Goal: Task Accomplishment & Management: Use online tool/utility

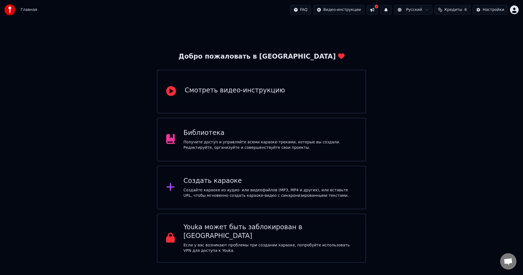
click at [246, 181] on div "Создать караоке" at bounding box center [269, 180] width 173 height 9
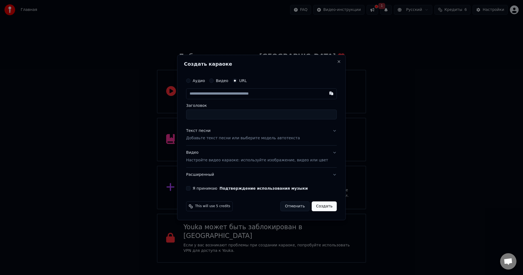
paste input "**********"
type input "**********"
click at [235, 140] on p "Добавьте текст песни или выберите модель автотекста" at bounding box center [243, 138] width 114 height 5
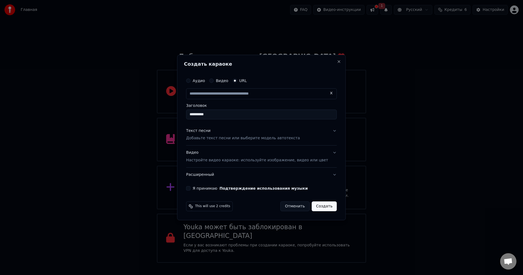
type input "**********"
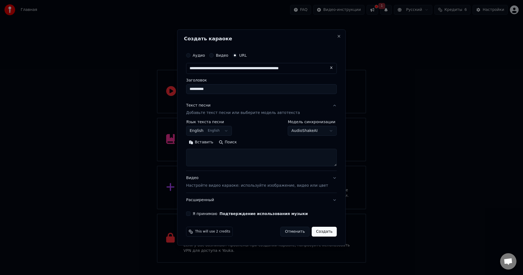
click at [232, 157] on textarea at bounding box center [261, 157] width 151 height 17
click at [222, 129] on button "English English" at bounding box center [209, 131] width 46 height 10
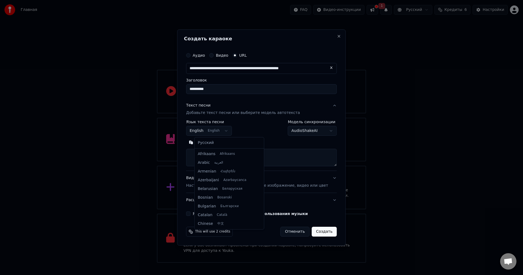
scroll to position [44, 0]
select select "**"
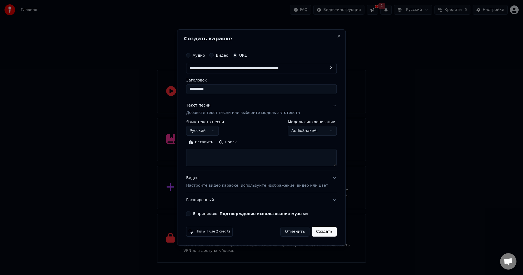
click at [243, 152] on textarea at bounding box center [261, 157] width 151 height 17
paste textarea "**********"
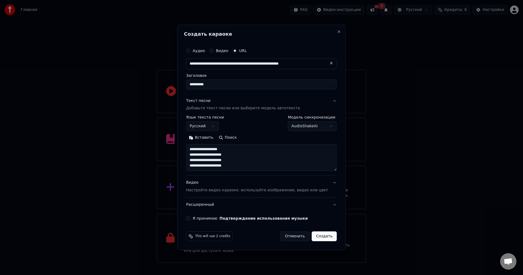
scroll to position [13, 0]
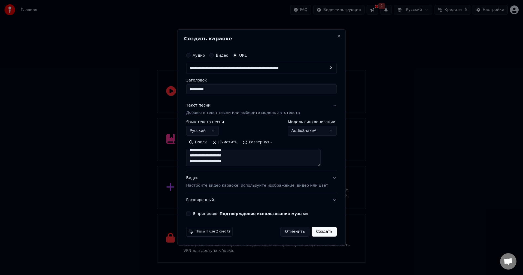
click at [246, 161] on textarea "**********" at bounding box center [253, 157] width 134 height 17
click at [245, 155] on textarea "**********" at bounding box center [253, 157] width 134 height 17
type textarea "**********"
drag, startPoint x: 246, startPoint y: 161, endPoint x: 160, endPoint y: 132, distance: 91.3
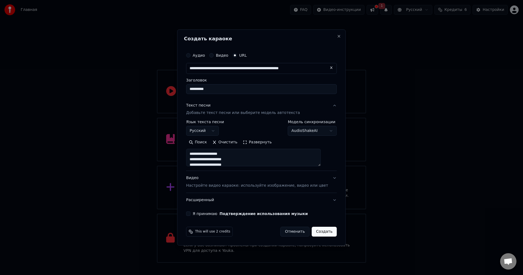
click at [160, 132] on body "Главная FAQ Видео-инструкции 1 Русский Кредиты 6 Настройки Добро пожаловать в Y…" at bounding box center [261, 131] width 523 height 262
paste textarea "**********"
type textarea "**********"
click at [205, 183] on p "Настройте видео караоке: используйте изображение, видео или цвет" at bounding box center [257, 185] width 142 height 5
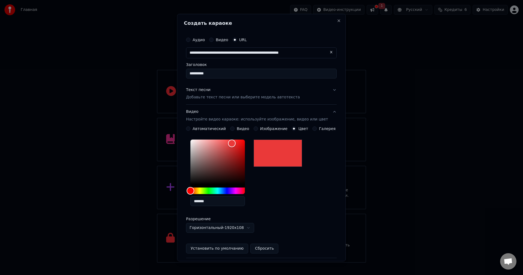
click at [313, 126] on button "Видео Настройте видео караоке: используйте изображение, видео или цвет" at bounding box center [261, 116] width 151 height 22
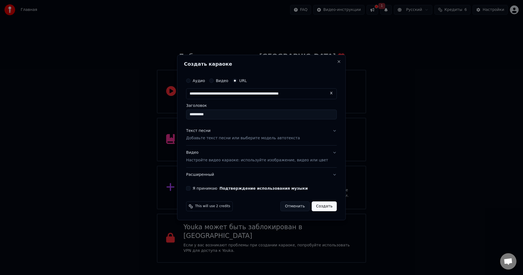
click at [224, 156] on div "Видео Настройте видео караоке: используйте изображение, видео или цвет" at bounding box center [257, 156] width 142 height 13
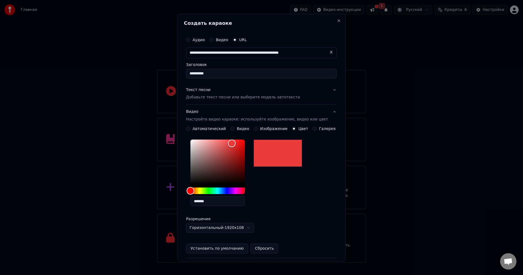
click at [312, 127] on button "Галерея" at bounding box center [314, 128] width 4 height 4
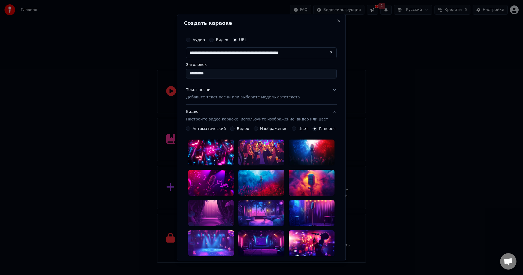
scroll to position [88, 0]
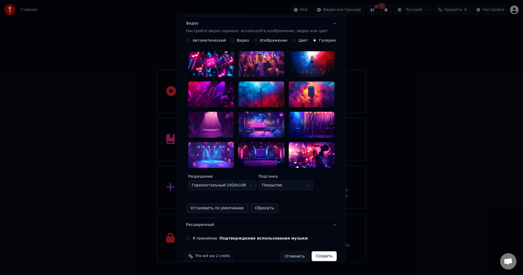
click at [227, 203] on button "Установить по умолчанию" at bounding box center [217, 208] width 62 height 10
click at [223, 203] on button "Сбросить" at bounding box center [223, 208] width 28 height 10
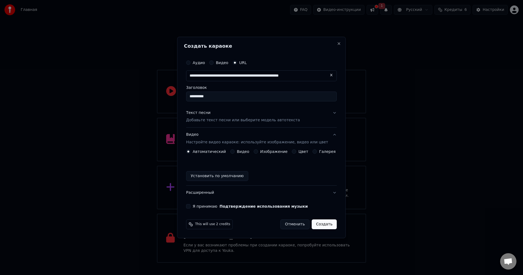
click at [230, 178] on button "Установить по умолчанию" at bounding box center [217, 176] width 62 height 10
click at [312, 150] on button "Галерея" at bounding box center [314, 151] width 4 height 4
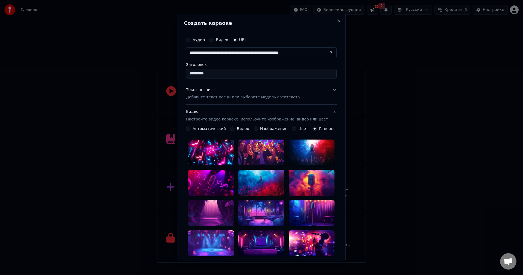
click at [225, 174] on div at bounding box center [211, 183] width 46 height 26
click at [223, 165] on div at bounding box center [261, 197] width 146 height 116
click at [221, 154] on div at bounding box center [211, 152] width 46 height 26
click at [276, 177] on div at bounding box center [261, 183] width 46 height 26
click at [269, 216] on div at bounding box center [261, 213] width 46 height 26
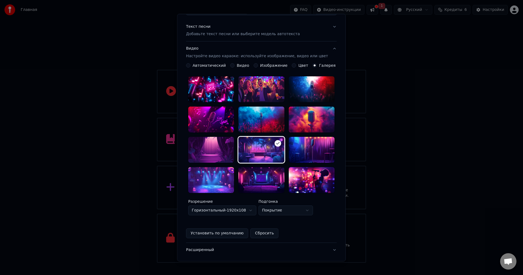
scroll to position [88, 0]
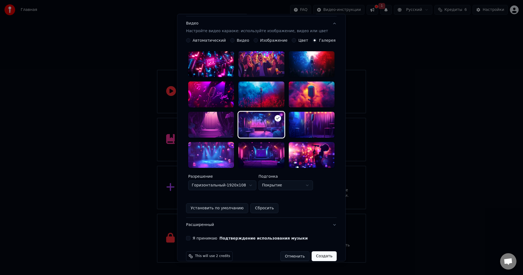
click at [268, 203] on button "Сбросить" at bounding box center [264, 208] width 28 height 10
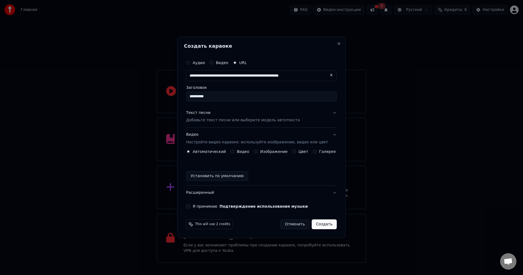
click at [314, 150] on div "Галерея" at bounding box center [323, 151] width 23 height 4
click at [312, 150] on button "Галерея" at bounding box center [314, 151] width 4 height 4
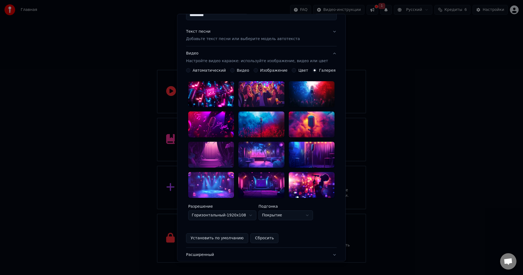
scroll to position [88, 0]
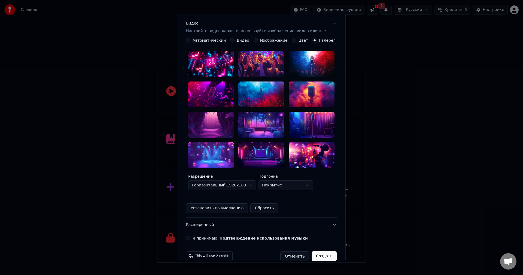
click at [281, 175] on body "Главная FAQ Видео-инструкции 1 Русский Кредиты 6 Настройки Добро пожаловать в Y…" at bounding box center [261, 131] width 523 height 262
click at [325, 193] on body "Главная FAQ Видео-инструкции 1 Русский Кредиты 6 Настройки Добро пожаловать в Y…" at bounding box center [261, 131] width 523 height 262
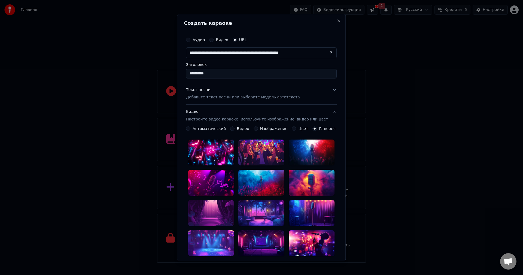
click at [234, 128] on button "Видео" at bounding box center [232, 128] width 4 height 4
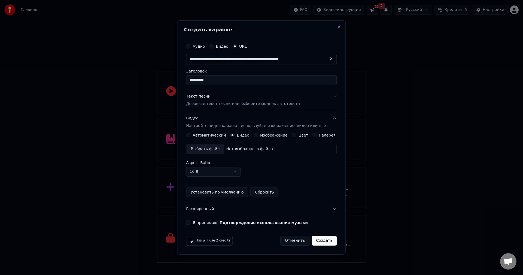
click at [204, 146] on div "Выбрать файл" at bounding box center [205, 149] width 38 height 10
click at [313, 135] on div "Автоматический Видео Изображение Цвет Галерея Выбрать файл Нет выбранного файла…" at bounding box center [261, 165] width 151 height 64
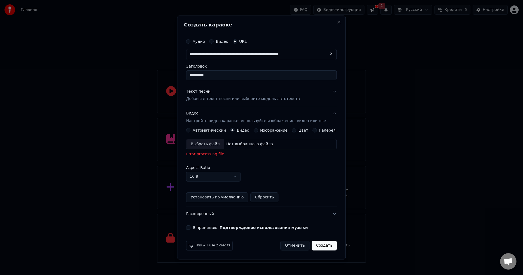
click at [312, 130] on button "Галерея" at bounding box center [314, 130] width 4 height 4
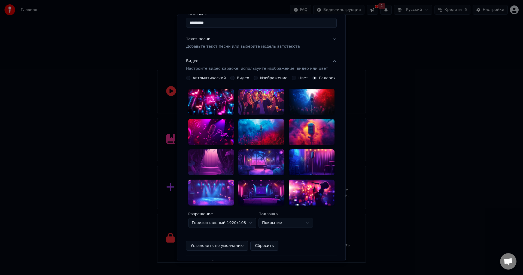
scroll to position [88, 0]
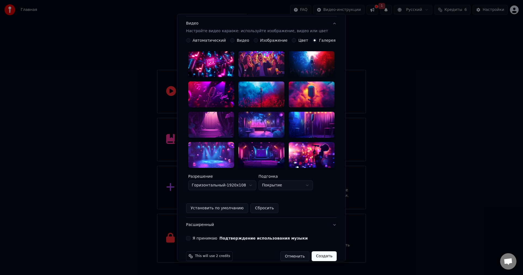
type button "gallery"
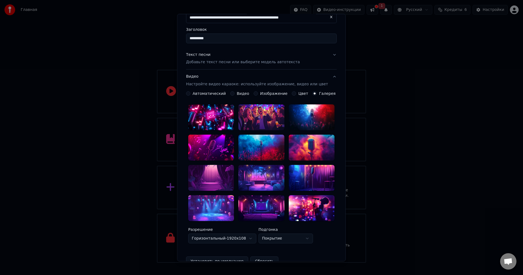
scroll to position [0, 0]
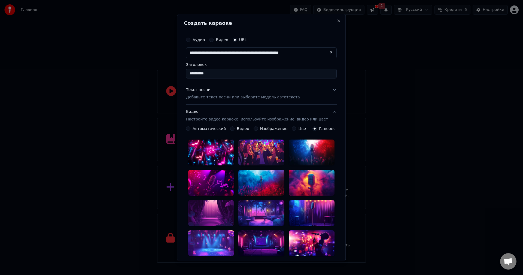
click at [205, 128] on label "Автоматический" at bounding box center [208, 129] width 33 height 4
click at [190, 128] on button "Автоматический" at bounding box center [188, 128] width 4 height 4
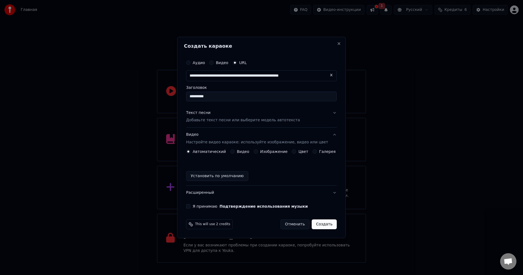
click at [226, 179] on button "Установить по умолчанию" at bounding box center [217, 176] width 62 height 10
click at [191, 204] on div "**********" at bounding box center [261, 133] width 155 height 156
click at [190, 205] on button "Я принимаю Подтверждение использования музыки" at bounding box center [188, 206] width 4 height 4
click at [320, 225] on button "Создать" at bounding box center [323, 224] width 25 height 10
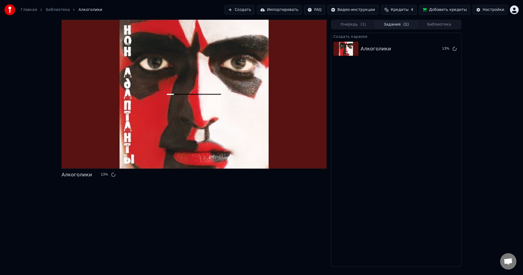
click at [406, 8] on span "Кредиты" at bounding box center [400, 9] width 18 height 5
click at [505, 88] on div "Алкоголики 13 % Очередь ( 1 ) Задания ( 1 ) Библиотека Создать караоке Алкоголи…" at bounding box center [261, 143] width 523 height 247
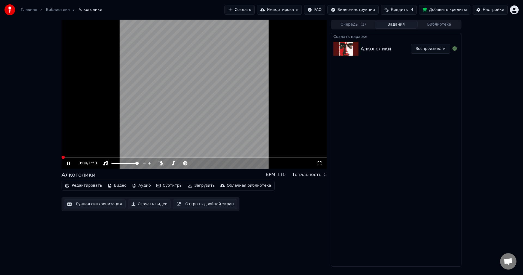
click at [62, 157] on span at bounding box center [63, 156] width 3 height 3
click at [69, 162] on icon at bounding box center [72, 163] width 13 height 4
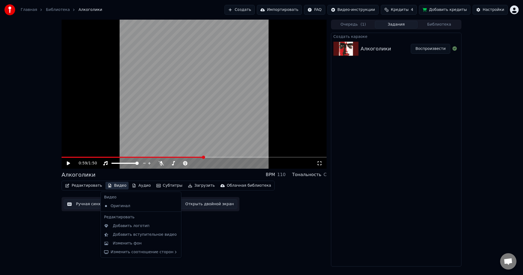
click at [113, 185] on button "Видео" at bounding box center [116, 186] width 23 height 8
click at [143, 241] on div "Изменить фон" at bounding box center [145, 242] width 65 height 5
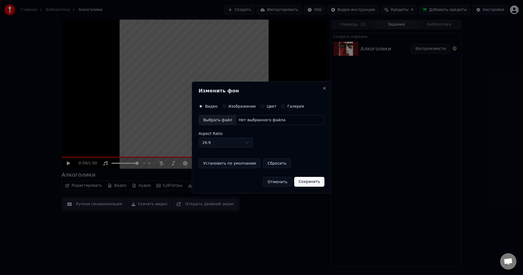
click at [276, 103] on div "Изменить фон Видео Изображение Цвет Галерея Выбрать файл Нет выбранного файла A…" at bounding box center [261, 137] width 139 height 112
click at [281, 105] on button "Галерея" at bounding box center [283, 106] width 4 height 4
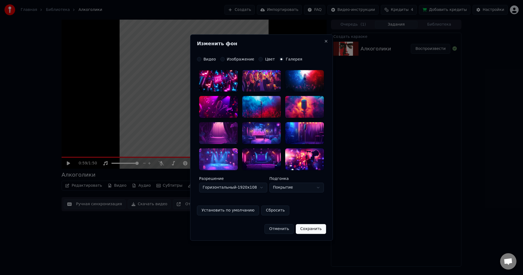
click at [197, 57] on div "Видео" at bounding box center [206, 59] width 19 height 4
click at [199, 58] on button "Видео" at bounding box center [199, 59] width 4 height 4
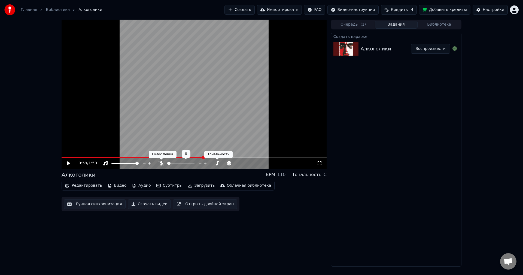
click at [161, 163] on icon at bounding box center [160, 163] width 5 height 4
click at [73, 162] on icon at bounding box center [72, 163] width 13 height 4
click at [76, 162] on icon at bounding box center [72, 163] width 13 height 4
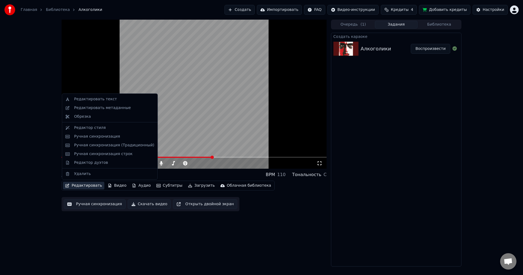
click at [89, 185] on button "Редактировать" at bounding box center [83, 186] width 41 height 8
click at [100, 138] on div "Ручная синхронизация" at bounding box center [97, 136] width 46 height 5
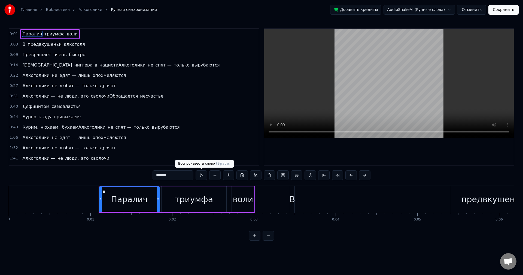
click at [202, 176] on button at bounding box center [200, 175] width 11 height 10
click at [199, 176] on button at bounding box center [200, 175] width 11 height 10
click at [184, 206] on div "триумфа" at bounding box center [193, 199] width 65 height 26
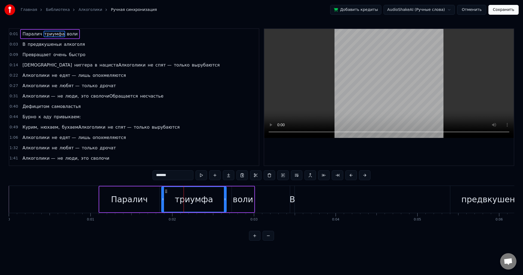
click at [235, 199] on div "воли" at bounding box center [243, 199] width 20 height 12
type input "****"
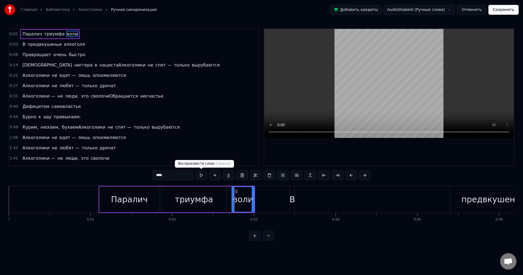
click at [200, 176] on button at bounding box center [200, 175] width 11 height 10
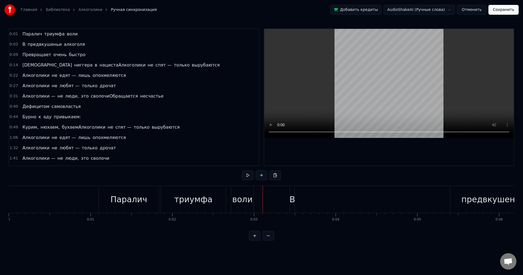
click at [297, 249] on html "Главная Библиотека Алкоголики Ручная синхронизация Добавить кредиты AudioShakeA…" at bounding box center [261, 124] width 523 height 249
click at [247, 173] on button at bounding box center [247, 175] width 11 height 10
click at [247, 176] on button at bounding box center [247, 175] width 11 height 10
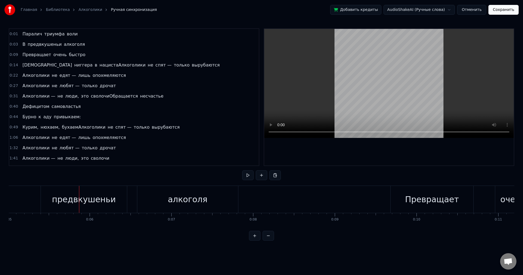
scroll to position [0, 452]
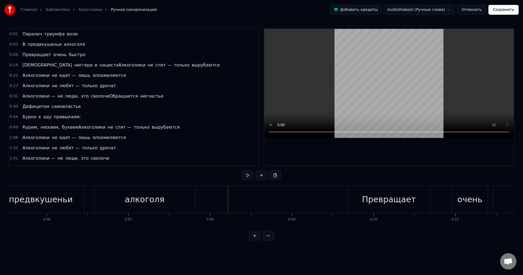
drag, startPoint x: 218, startPoint y: 207, endPoint x: 0, endPoint y: 204, distance: 218.3
click at [1, 203] on div "Главная Библиотека Алкоголики Ручная синхронизация Добавить кредиты AudioShakeA…" at bounding box center [261, 120] width 523 height 240
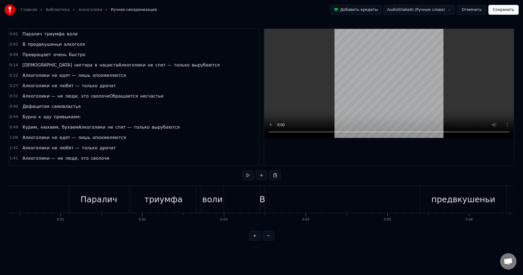
scroll to position [0, 0]
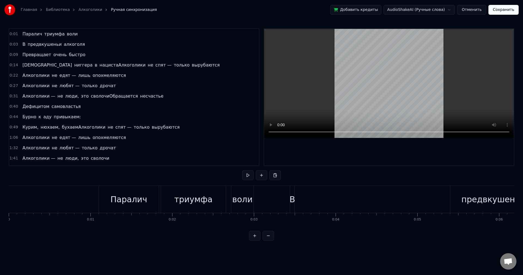
click at [293, 197] on div "В" at bounding box center [292, 199] width 6 height 12
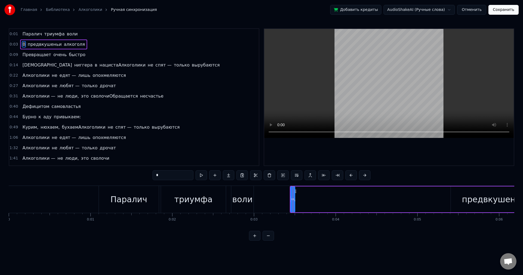
click at [293, 197] on div at bounding box center [293, 199] width 2 height 25
drag, startPoint x: 298, startPoint y: 198, endPoint x: 303, endPoint y: 198, distance: 4.9
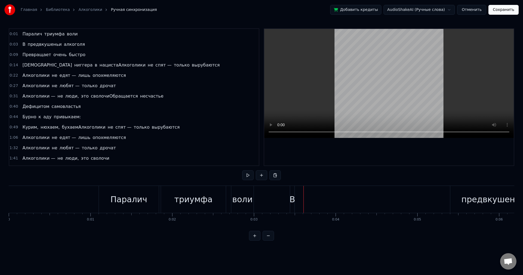
click at [294, 198] on div "В" at bounding box center [292, 199] width 6 height 12
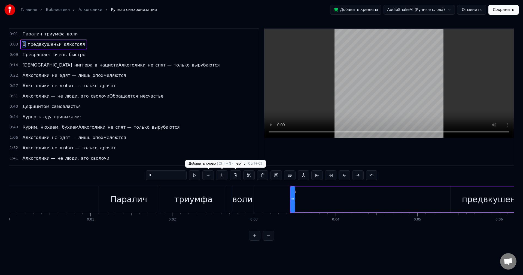
click at [176, 197] on div "триумфа" at bounding box center [193, 199] width 65 height 27
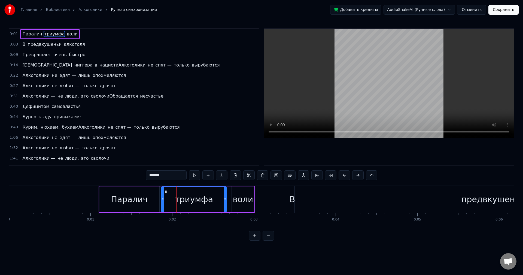
click at [137, 196] on div "Паралич" at bounding box center [129, 199] width 37 height 12
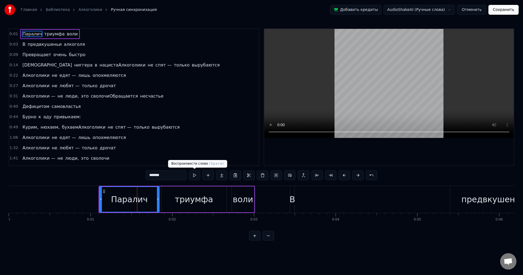
click at [192, 175] on button at bounding box center [194, 175] width 11 height 10
click at [192, 198] on div "триумфа" at bounding box center [194, 199] width 38 height 12
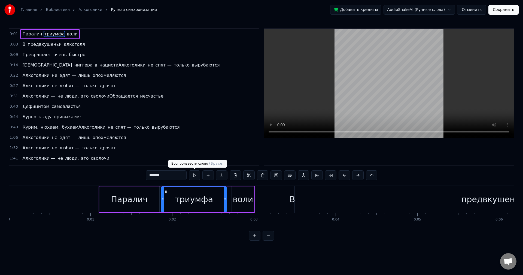
click at [194, 175] on button at bounding box center [194, 175] width 11 height 10
click at [240, 193] on div "воли" at bounding box center [243, 199] width 20 height 12
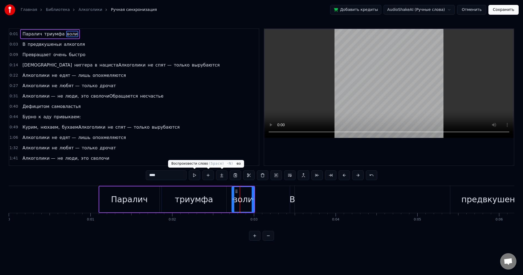
click at [194, 173] on button at bounding box center [194, 175] width 11 height 10
click at [291, 198] on div "В" at bounding box center [292, 199] width 6 height 12
type input "*"
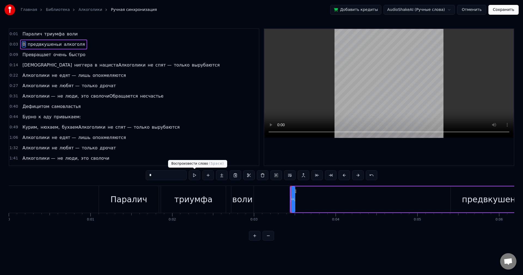
click at [193, 170] on span at bounding box center [194, 168] width 3 height 3
click at [197, 173] on button at bounding box center [194, 175] width 11 height 10
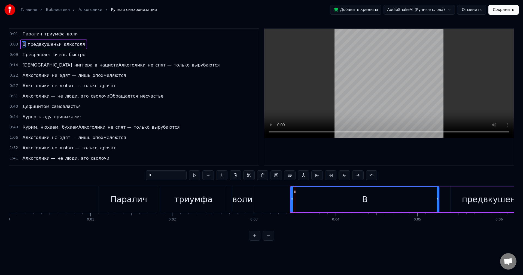
drag, startPoint x: 292, startPoint y: 199, endPoint x: 435, endPoint y: 201, distance: 143.2
click at [436, 201] on div at bounding box center [437, 199] width 2 height 25
click at [191, 175] on button at bounding box center [194, 175] width 11 height 10
drag, startPoint x: 196, startPoint y: 175, endPoint x: 200, endPoint y: 176, distance: 4.5
click at [196, 175] on button at bounding box center [194, 175] width 11 height 10
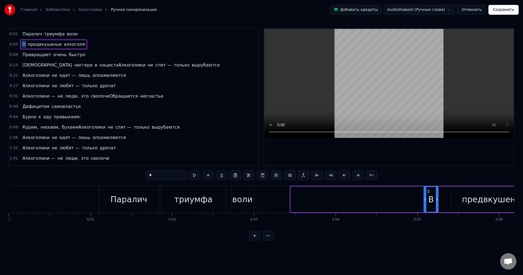
drag, startPoint x: 292, startPoint y: 197, endPoint x: 427, endPoint y: 204, distance: 135.2
click at [426, 204] on div at bounding box center [425, 199] width 2 height 25
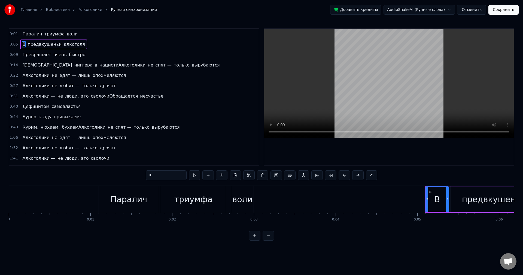
drag, startPoint x: 436, startPoint y: 198, endPoint x: 447, endPoint y: 198, distance: 11.2
click at [447, 198] on circle at bounding box center [447, 198] width 0 height 0
click at [195, 174] on button at bounding box center [194, 175] width 11 height 10
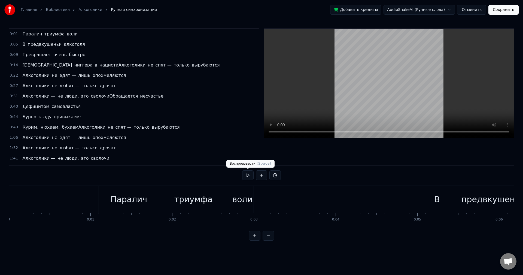
click at [246, 173] on button at bounding box center [247, 175] width 11 height 10
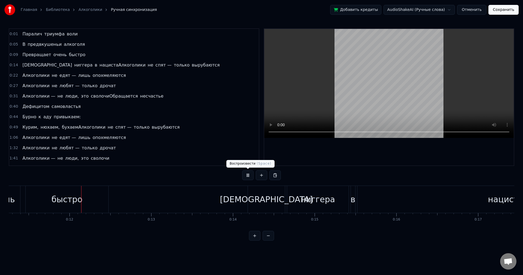
scroll to position [0, 922]
click at [240, 175] on div "0:01 Паралич триумфа воли 0:05 В предвкушеньи алкоголя 0:09 Превращает очень бы…" at bounding box center [261, 134] width 505 height 212
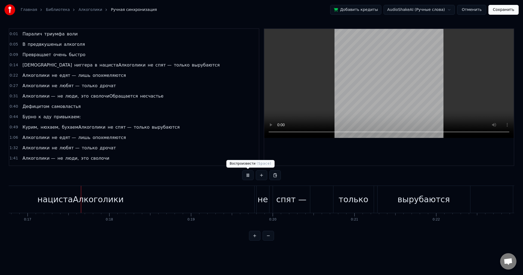
click at [246, 174] on button at bounding box center [247, 175] width 11 height 10
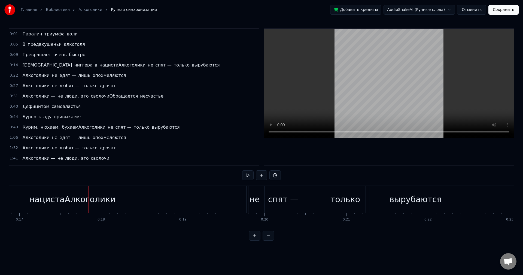
click at [243, 201] on div "нацистаАлкоголики" at bounding box center [72, 199] width 347 height 27
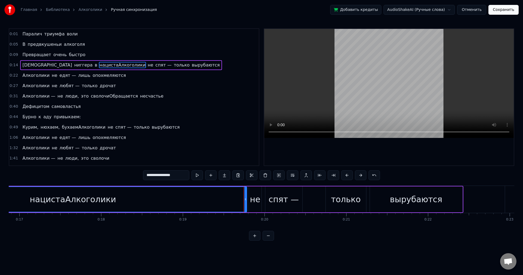
click at [230, 201] on div "нацистаАлкоголики" at bounding box center [73, 199] width 347 height 25
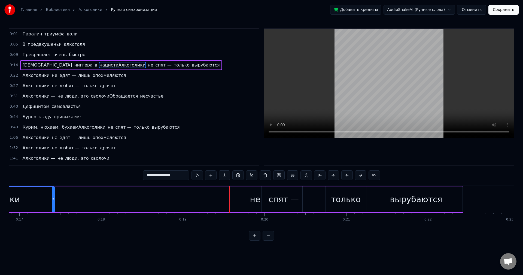
drag, startPoint x: 244, startPoint y: 201, endPoint x: 44, endPoint y: 200, distance: 200.6
click at [52, 200] on icon at bounding box center [53, 199] width 2 height 4
click at [87, 203] on div "Даже ниггера в нацистаАлкоголики не спят — только вырубаются" at bounding box center [126, 199] width 674 height 27
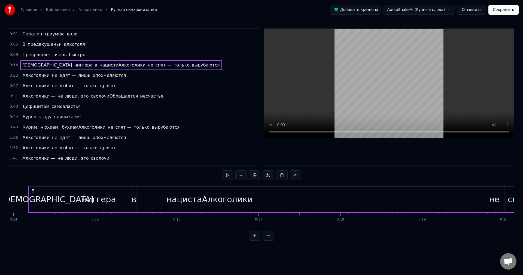
scroll to position [0, 1138]
click at [259, 198] on div "нацистаАлкоголики" at bounding box center [210, 199] width 143 height 26
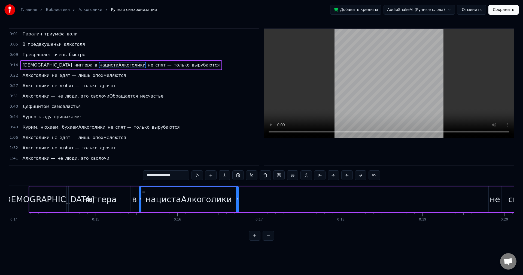
drag, startPoint x: 280, startPoint y: 199, endPoint x: 237, endPoint y: 200, distance: 42.7
click at [237, 200] on icon at bounding box center [237, 199] width 2 height 4
click at [200, 175] on button at bounding box center [196, 175] width 11 height 10
click at [99, 64] on span "нацистаАлкоголики" at bounding box center [122, 65] width 47 height 6
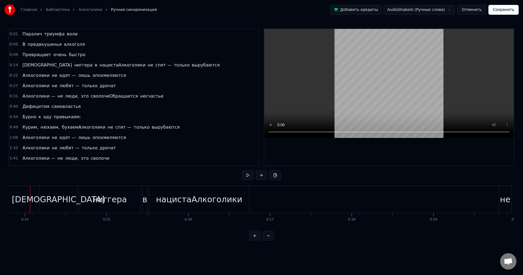
scroll to position [0, 1121]
click at [249, 176] on button at bounding box center [247, 175] width 11 height 10
click at [250, 175] on button at bounding box center [247, 175] width 11 height 10
click at [197, 200] on div "нацистаАлкоголики" at bounding box center [205, 199] width 86 height 12
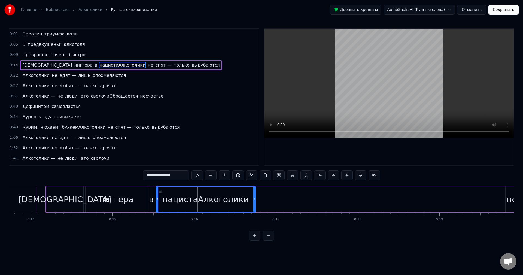
click at [99, 63] on span "нацистаАлкоголики" at bounding box center [122, 65] width 47 height 6
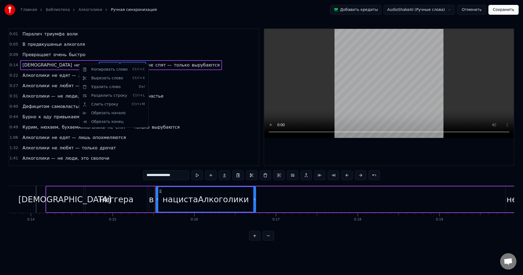
click at [53, 59] on html "Главная Библиотека Алкоголики Ручная синхронизация Добавить кредиты AudioShakeA…" at bounding box center [261, 124] width 523 height 249
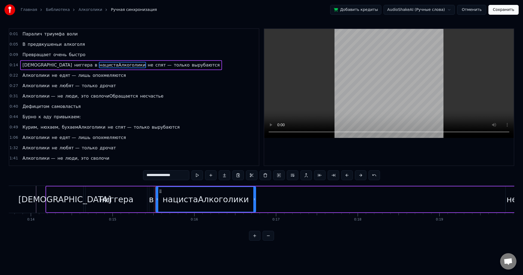
click at [99, 66] on span "нацистаАлкоголики" at bounding box center [122, 65] width 47 height 6
click at [197, 173] on button at bounding box center [196, 175] width 11 height 10
click at [196, 173] on button at bounding box center [196, 175] width 11 height 10
click at [99, 64] on span "нацистаАлкоголики" at bounding box center [122, 65] width 47 height 6
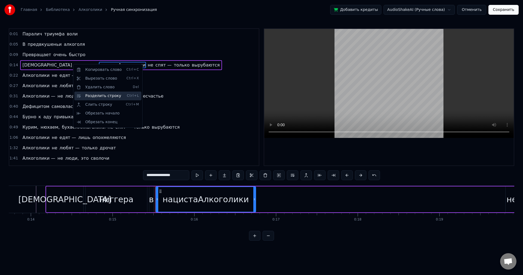
click at [113, 97] on div "Разделить строку Ctrl+L" at bounding box center [107, 95] width 67 height 9
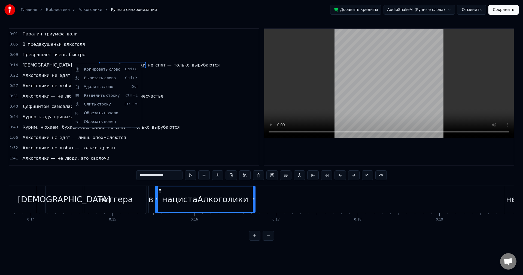
click at [87, 9] on html "Главная Библиотека Алкоголики Ручная синхронизация Добавить кредиты AudioShakeA…" at bounding box center [261, 124] width 523 height 249
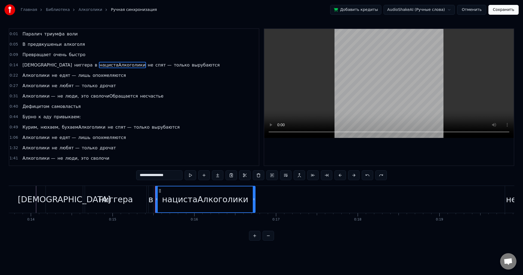
click at [87, 9] on link "Алкоголики" at bounding box center [90, 9] width 24 height 5
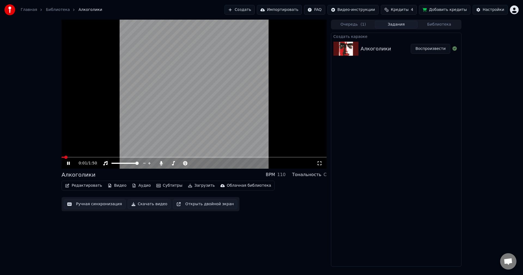
click at [68, 163] on icon at bounding box center [68, 162] width 3 height 3
click at [88, 183] on button "Редактировать" at bounding box center [83, 186] width 41 height 8
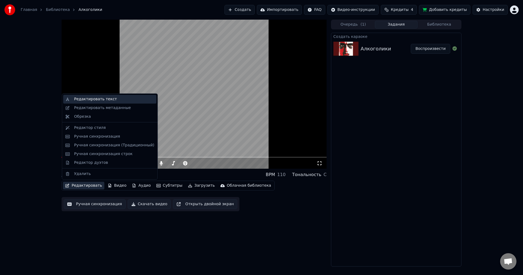
click at [99, 100] on div "Редактировать текст" at bounding box center [95, 98] width 43 height 5
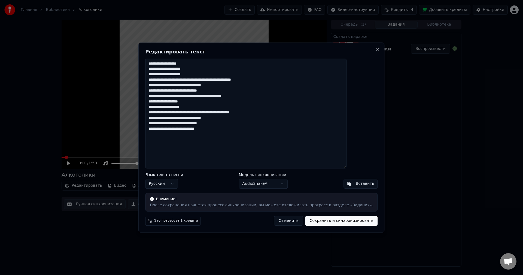
click at [193, 70] on textarea "**********" at bounding box center [245, 114] width 201 height 110
click at [206, 81] on textarea "**********" at bounding box center [245, 114] width 201 height 110
click at [228, 96] on textarea "**********" at bounding box center [245, 114] width 201 height 110
click at [260, 104] on textarea "**********" at bounding box center [245, 114] width 201 height 110
click at [230, 96] on textarea "**********" at bounding box center [245, 114] width 201 height 110
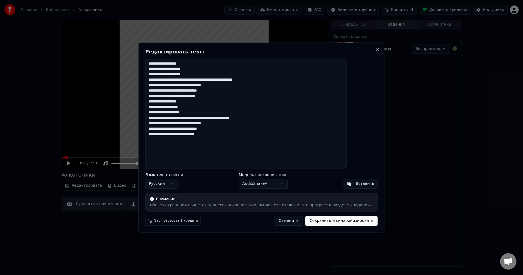
click at [205, 118] on textarea "**********" at bounding box center [245, 114] width 201 height 110
click at [206, 118] on textarea "**********" at bounding box center [245, 114] width 201 height 110
click at [204, 118] on textarea "**********" at bounding box center [245, 114] width 201 height 110
click at [207, 118] on textarea "**********" at bounding box center [245, 114] width 201 height 110
type textarea "**********"
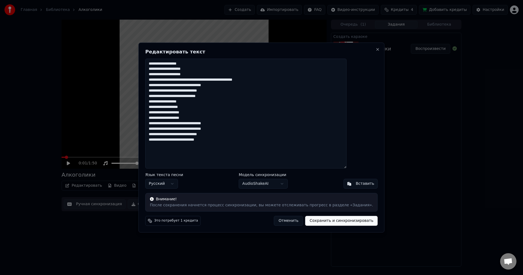
click at [317, 220] on button "Сохранить и синхронизировать" at bounding box center [341, 221] width 72 height 10
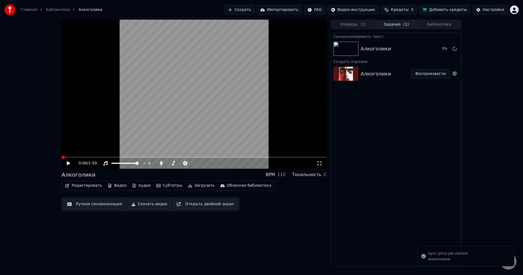
click at [62, 157] on span at bounding box center [63, 156] width 3 height 3
click at [64, 160] on div "0:00 / 1:50" at bounding box center [194, 163] width 265 height 11
click at [68, 161] on icon at bounding box center [72, 163] width 13 height 4
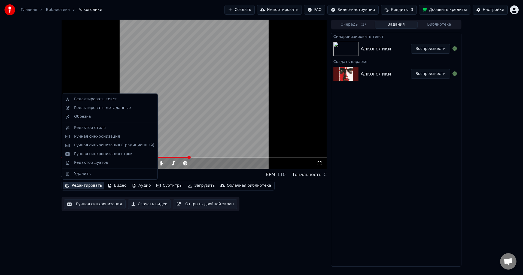
click at [87, 186] on button "Редактировать" at bounding box center [83, 186] width 41 height 8
click at [102, 136] on div "Ручная синхронизация" at bounding box center [97, 136] width 46 height 5
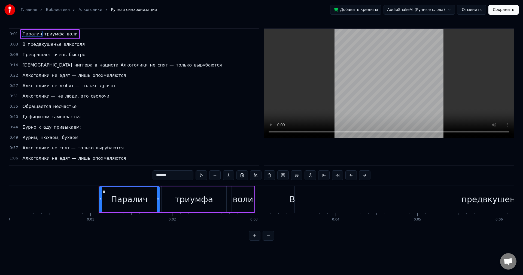
drag, startPoint x: 348, startPoint y: 200, endPoint x: 417, endPoint y: 200, distance: 69.4
click at [392, 200] on div "В предвкушенье алкоголя" at bounding box center [469, 199] width 359 height 27
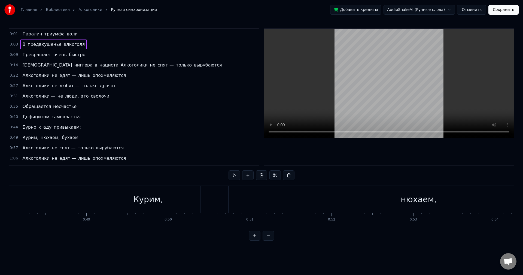
scroll to position [0, 3899]
click at [201, 196] on div "Курим," at bounding box center [173, 199] width 104 height 27
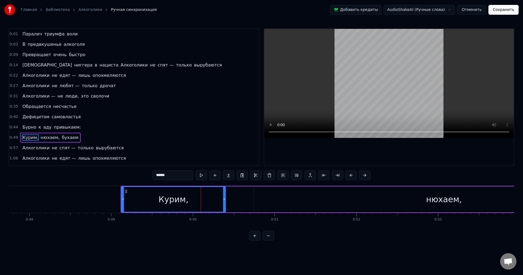
scroll to position [16, 0]
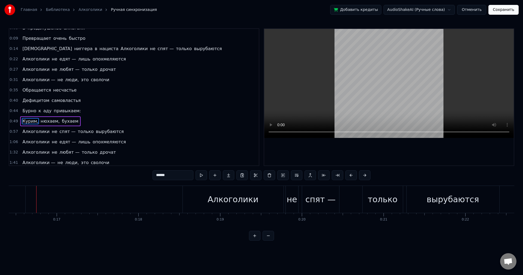
click at [200, 172] on button at bounding box center [200, 175] width 11 height 10
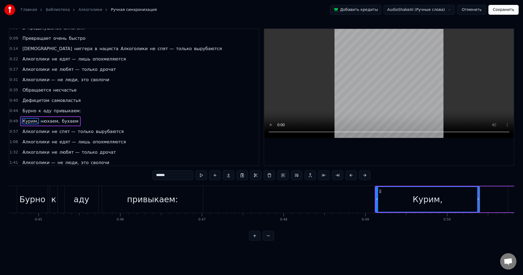
scroll to position [0, 3705]
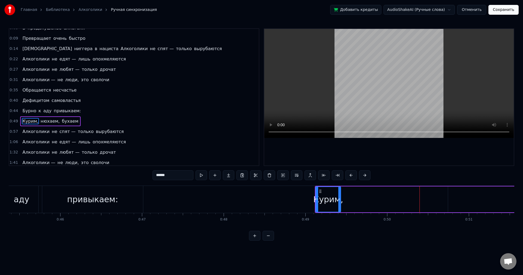
drag, startPoint x: 417, startPoint y: 198, endPoint x: 338, endPoint y: 200, distance: 79.0
click at [338, 200] on icon at bounding box center [339, 199] width 2 height 4
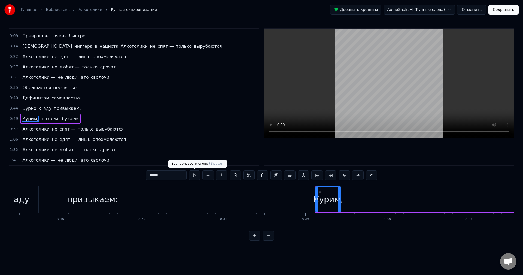
click at [197, 176] on button at bounding box center [194, 175] width 11 height 10
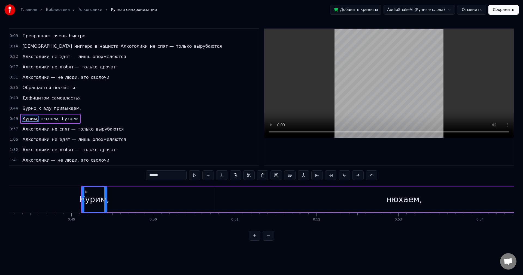
scroll to position [0, 3953]
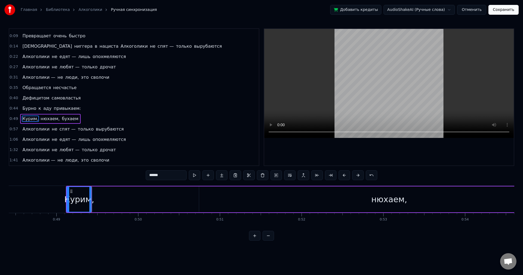
click at [366, 194] on div "нюхаем," at bounding box center [389, 199] width 380 height 26
type input "*******"
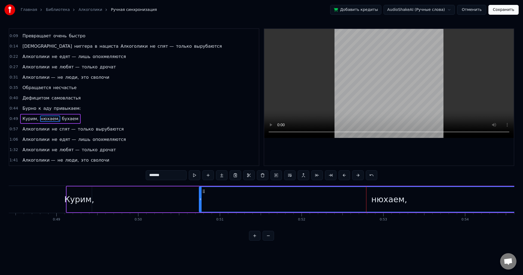
click at [149, 201] on div "Курим, нюхаем, бухаем" at bounding box center [403, 199] width 674 height 27
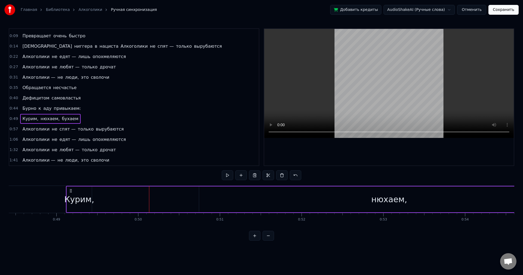
click at [87, 194] on div "Курим," at bounding box center [79, 199] width 30 height 12
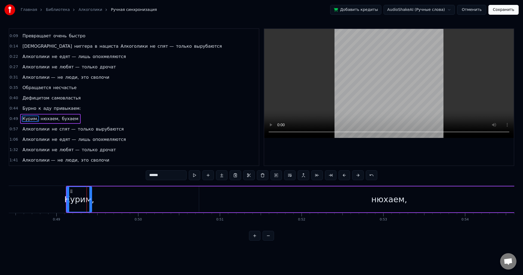
click at [123, 202] on div "Курим, нюхаем, бухаем" at bounding box center [403, 199] width 674 height 27
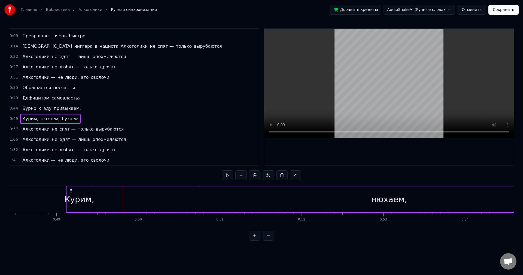
click at [171, 202] on div "Курим, нюхаем, бухаем" at bounding box center [403, 199] width 674 height 27
click at [184, 201] on div "Курим, нюхаем, бухаем" at bounding box center [403, 199] width 674 height 27
click at [329, 201] on div "нюхаем," at bounding box center [389, 199] width 380 height 26
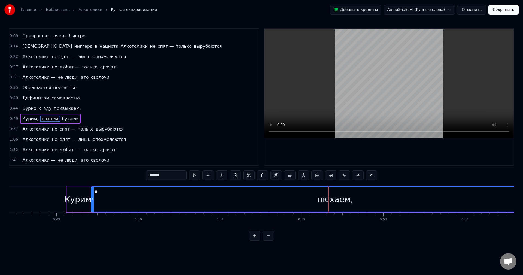
drag, startPoint x: 201, startPoint y: 197, endPoint x: 93, endPoint y: 197, distance: 107.8
click at [93, 197] on icon at bounding box center [92, 199] width 2 height 4
click at [390, 197] on div "нюхаем," at bounding box center [334, 199] width 487 height 25
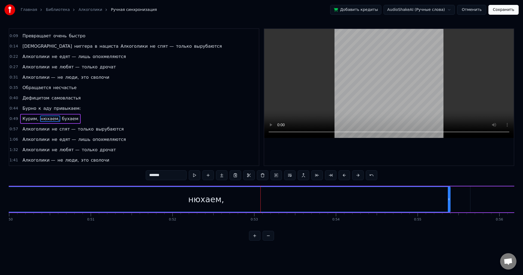
scroll to position [0, 4142]
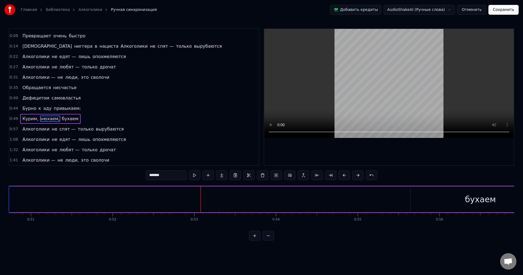
drag, startPoint x: 389, startPoint y: 198, endPoint x: 7, endPoint y: 198, distance: 381.9
click at [7, 198] on div "Главная Библиотека Алкоголики Ручная синхронизация Добавить кредиты AudioShakeA…" at bounding box center [261, 120] width 523 height 240
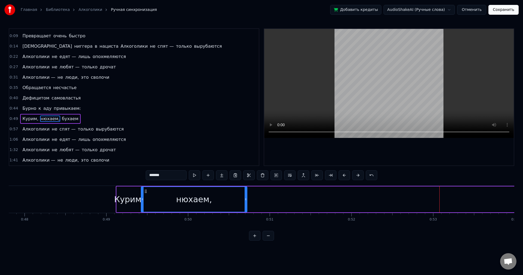
scroll to position [0, 3829]
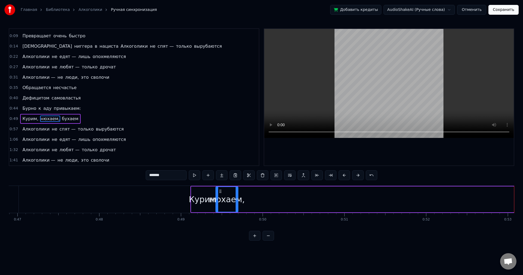
drag, startPoint x: 320, startPoint y: 198, endPoint x: 237, endPoint y: 198, distance: 83.6
click at [237, 198] on icon at bounding box center [236, 199] width 2 height 4
click at [197, 176] on button at bounding box center [194, 175] width 11 height 10
drag, startPoint x: 235, startPoint y: 195, endPoint x: 238, endPoint y: 196, distance: 3.0
click at [238, 196] on div at bounding box center [239, 199] width 2 height 25
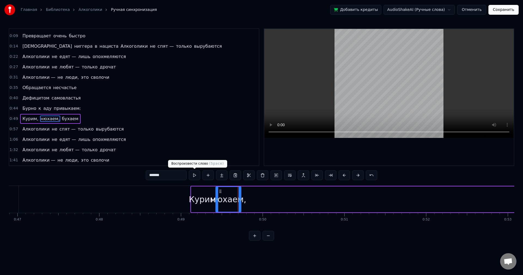
click at [195, 175] on button at bounding box center [194, 175] width 11 height 10
drag, startPoint x: 239, startPoint y: 194, endPoint x: 243, endPoint y: 194, distance: 4.4
click at [243, 194] on div at bounding box center [244, 199] width 2 height 25
click at [195, 175] on button at bounding box center [194, 175] width 11 height 10
drag, startPoint x: 244, startPoint y: 201, endPoint x: 249, endPoint y: 201, distance: 4.4
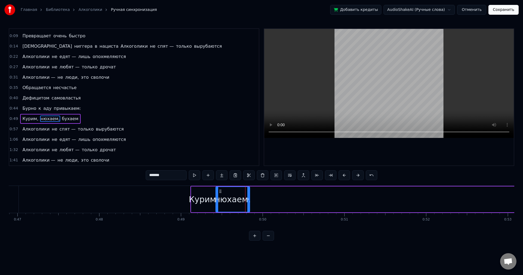
click at [249, 201] on icon at bounding box center [248, 199] width 2 height 4
click at [194, 174] on button at bounding box center [194, 175] width 11 height 10
drag, startPoint x: 249, startPoint y: 197, endPoint x: 252, endPoint y: 197, distance: 3.5
click at [252, 197] on div at bounding box center [252, 199] width 2 height 25
click at [194, 177] on button at bounding box center [194, 175] width 11 height 10
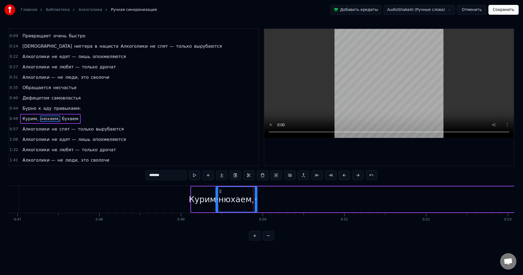
drag, startPoint x: 252, startPoint y: 198, endPoint x: 256, endPoint y: 198, distance: 3.8
click at [256, 198] on icon at bounding box center [255, 199] width 2 height 4
click at [195, 172] on button at bounding box center [194, 175] width 11 height 10
drag, startPoint x: 256, startPoint y: 196, endPoint x: 259, endPoint y: 195, distance: 3.0
click at [259, 195] on div at bounding box center [258, 199] width 2 height 25
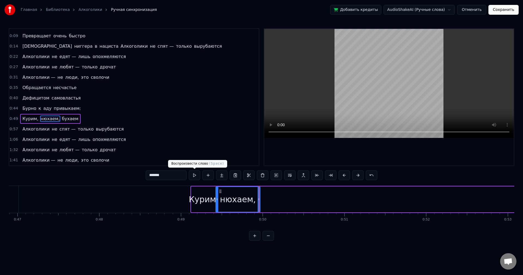
click at [196, 178] on button at bounding box center [194, 175] width 11 height 10
drag, startPoint x: 259, startPoint y: 199, endPoint x: 264, endPoint y: 200, distance: 5.2
click at [264, 200] on icon at bounding box center [264, 199] width 2 height 4
click at [195, 172] on button at bounding box center [194, 175] width 11 height 10
click at [266, 199] on circle at bounding box center [266, 199] width 0 height 0
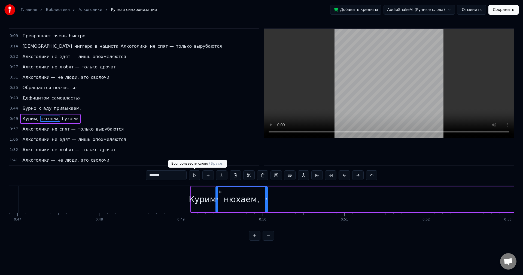
click at [193, 177] on button at bounding box center [194, 175] width 11 height 10
click at [198, 177] on button at bounding box center [194, 175] width 11 height 10
drag, startPoint x: 266, startPoint y: 200, endPoint x: 272, endPoint y: 200, distance: 6.3
click at [272, 200] on icon at bounding box center [272, 199] width 2 height 4
click at [199, 177] on button at bounding box center [194, 175] width 11 height 10
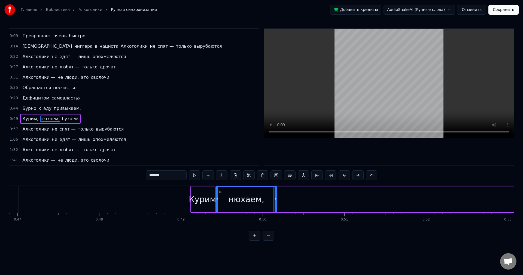
drag, startPoint x: 272, startPoint y: 198, endPoint x: 275, endPoint y: 198, distance: 3.3
click at [275, 198] on icon at bounding box center [275, 199] width 2 height 4
click at [195, 177] on button at bounding box center [194, 175] width 11 height 10
click at [201, 198] on div "Курим," at bounding box center [204, 199] width 30 height 12
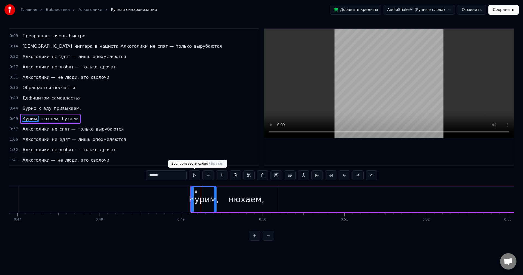
click at [189, 174] on button at bounding box center [194, 175] width 11 height 10
click at [237, 189] on div "нюхаем," at bounding box center [246, 199] width 61 height 26
type input "*******"
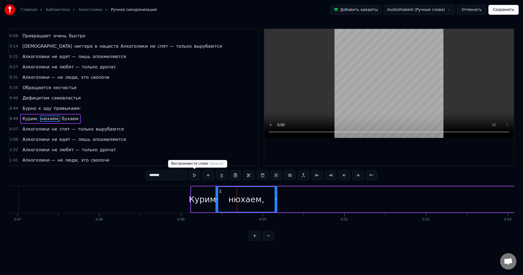
click at [195, 176] on button at bounding box center [194, 175] width 11 height 10
click at [385, 199] on div "Курим, нюхаем, бухаем" at bounding box center [527, 199] width 674 height 27
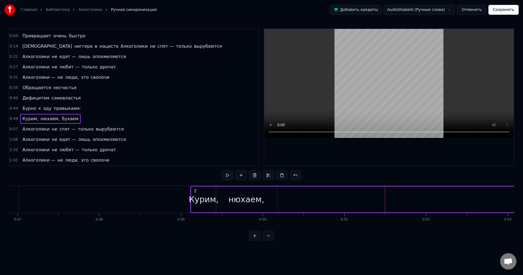
click at [334, 199] on div "Курим, нюхаем, бухаем" at bounding box center [527, 199] width 674 height 27
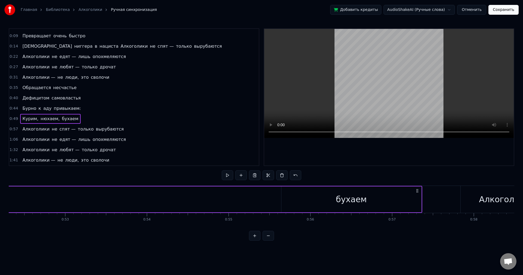
scroll to position [0, 4296]
click at [342, 199] on div "бухаем" at bounding box center [326, 199] width 140 height 26
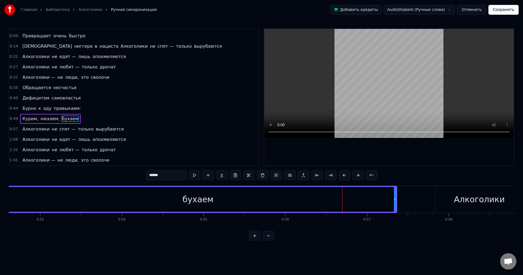
drag, startPoint x: 256, startPoint y: 197, endPoint x: 0, endPoint y: 197, distance: 256.4
click at [0, 197] on div "Главная Библиотека Алкоголики Ручная синхронизация Добавить кредиты AudioShakeA…" at bounding box center [261, 120] width 523 height 240
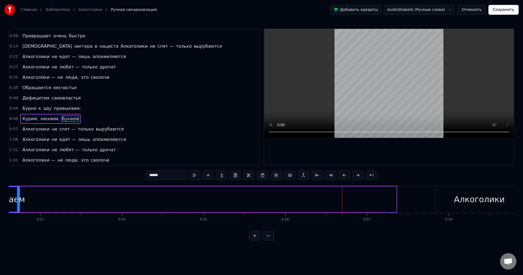
drag, startPoint x: 395, startPoint y: 200, endPoint x: 19, endPoint y: 201, distance: 376.4
click at [19, 201] on icon at bounding box center [18, 199] width 2 height 4
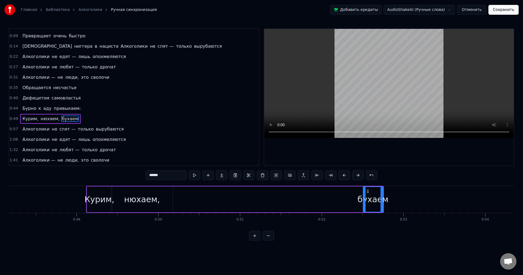
scroll to position [0, 3924]
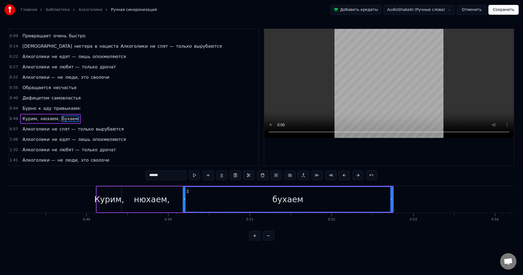
drag, startPoint x: 375, startPoint y: 201, endPoint x: 185, endPoint y: 200, distance: 190.0
click at [185, 200] on icon at bounding box center [184, 199] width 2 height 4
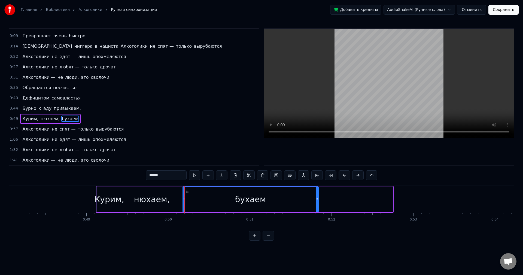
drag, startPoint x: 391, startPoint y: 201, endPoint x: 317, endPoint y: 201, distance: 74.3
click at [317, 201] on div at bounding box center [317, 199] width 2 height 25
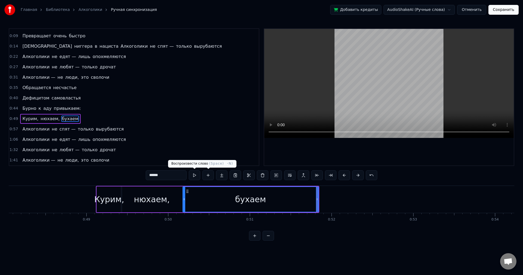
click at [197, 175] on button at bounding box center [194, 175] width 11 height 10
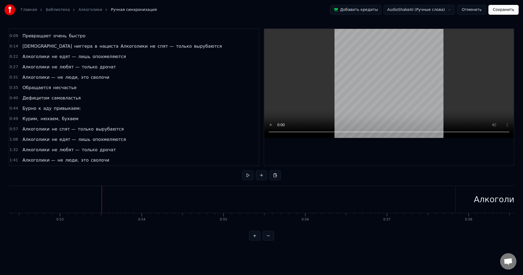
scroll to position [0, 4316]
click at [445, 204] on div "Алкоголики" at bounding box center [459, 199] width 51 height 12
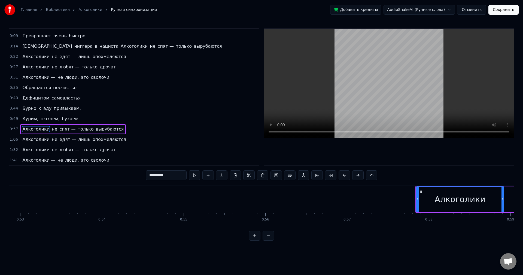
click at [191, 202] on div "Паралич триумфа воли В предвкушенье алкоголя Превращает очень быстро Даже нигге…" at bounding box center [221, 198] width 9058 height 27
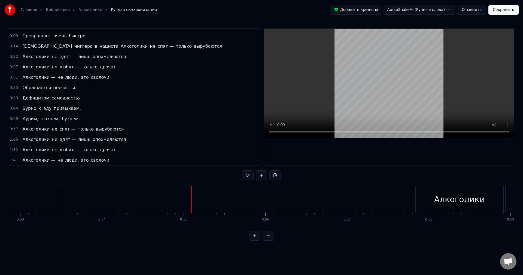
click at [421, 198] on div "Алкоголики" at bounding box center [459, 199] width 88 height 27
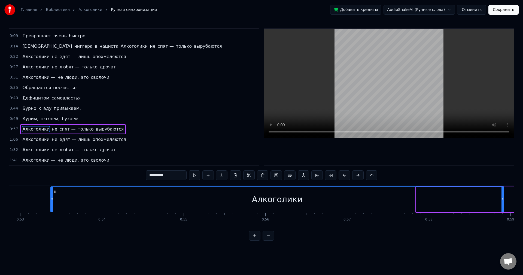
drag, startPoint x: 417, startPoint y: 198, endPoint x: 52, endPoint y: 198, distance: 365.3
click at [52, 198] on icon at bounding box center [52, 199] width 2 height 4
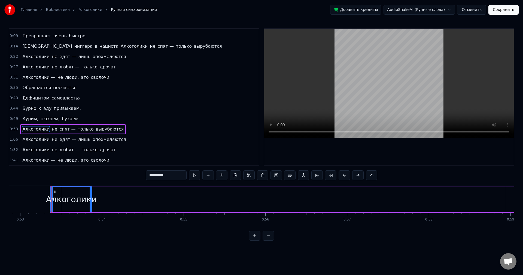
drag, startPoint x: 502, startPoint y: 197, endPoint x: 95, endPoint y: 197, distance: 407.5
click at [92, 197] on icon at bounding box center [91, 199] width 2 height 4
click at [194, 175] on button at bounding box center [194, 175] width 11 height 10
drag, startPoint x: 94, startPoint y: 198, endPoint x: 102, endPoint y: 198, distance: 7.9
click at [102, 198] on icon at bounding box center [102, 199] width 2 height 4
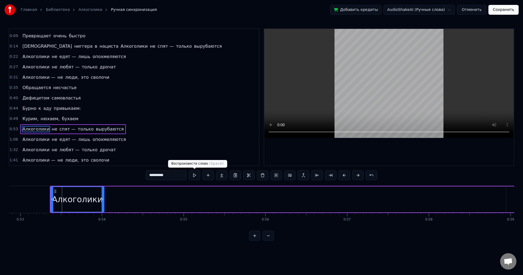
click at [197, 173] on button at bounding box center [194, 175] width 11 height 10
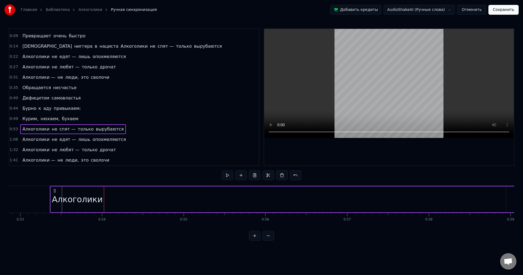
click at [70, 199] on div "Алкоголики" at bounding box center [77, 199] width 51 height 12
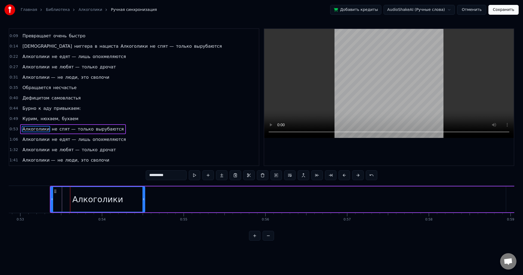
drag, startPoint x: 103, startPoint y: 199, endPoint x: 143, endPoint y: 199, distance: 40.3
click at [143, 199] on icon at bounding box center [143, 199] width 2 height 4
click at [196, 175] on button at bounding box center [194, 175] width 11 height 10
drag, startPoint x: 143, startPoint y: 201, endPoint x: 147, endPoint y: 201, distance: 3.8
click at [147, 201] on div at bounding box center [147, 199] width 2 height 25
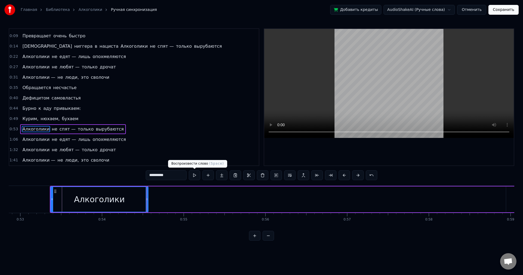
click at [197, 177] on button at bounding box center [194, 175] width 11 height 10
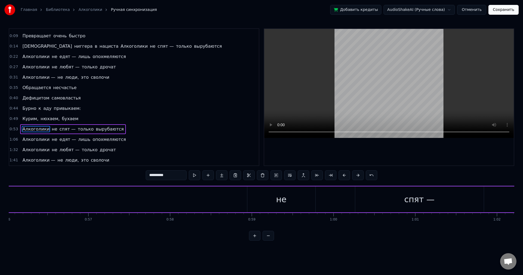
scroll to position [0, 4565]
click at [275, 201] on div "не" at bounding box center [291, 199] width 68 height 26
type input "**"
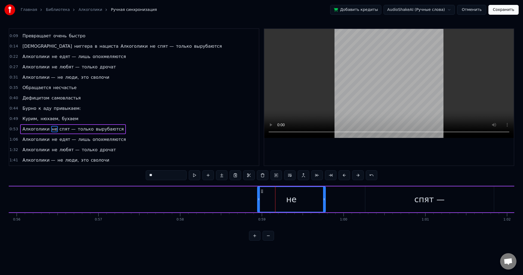
drag, startPoint x: 284, startPoint y: 201, endPoint x: 246, endPoint y: 205, distance: 38.3
click at [246, 205] on div "Алкоголики не спят — только вырубаются" at bounding box center [320, 199] width 1038 height 27
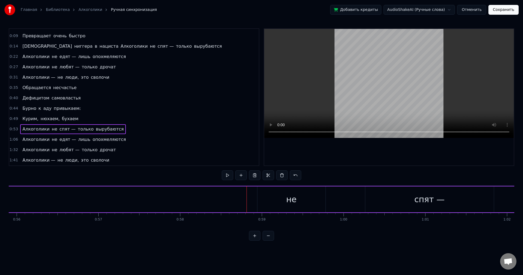
click at [275, 198] on div "не" at bounding box center [291, 199] width 68 height 26
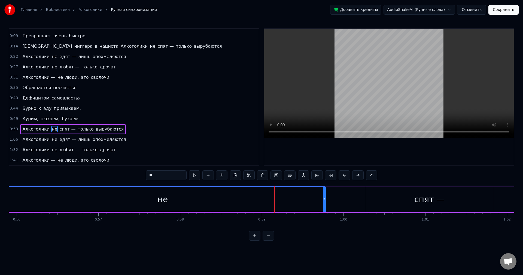
drag, startPoint x: 257, startPoint y: 199, endPoint x: 0, endPoint y: 199, distance: 257.2
click at [0, 199] on div "Главная Библиотека Алкоголики Ручная синхронизация Добавить кредиты AudioShakeA…" at bounding box center [261, 120] width 523 height 240
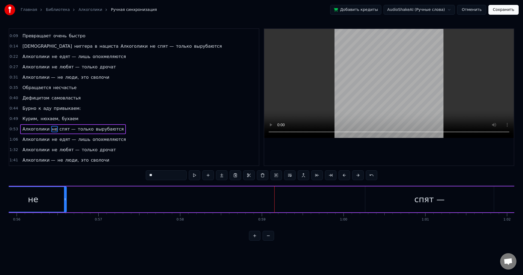
drag, startPoint x: 323, startPoint y: 201, endPoint x: 58, endPoint y: 201, distance: 264.6
click at [64, 201] on div at bounding box center [65, 199] width 2 height 25
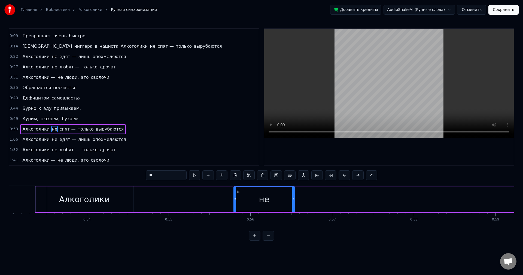
scroll to position [0, 4306]
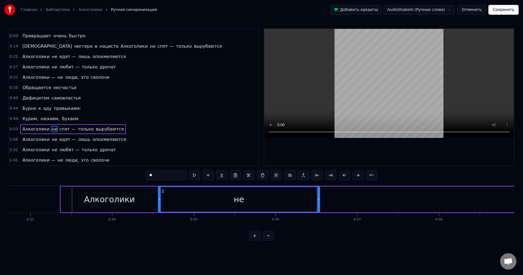
drag, startPoint x: 259, startPoint y: 202, endPoint x: 159, endPoint y: 199, distance: 100.5
click at [159, 199] on div at bounding box center [159, 199] width 2 height 25
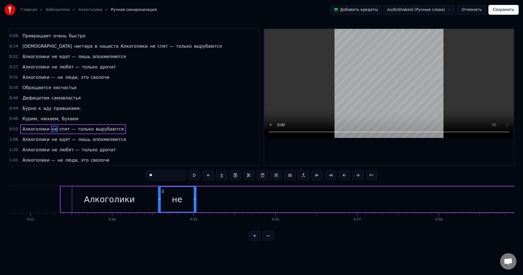
drag, startPoint x: 318, startPoint y: 200, endPoint x: 194, endPoint y: 198, distance: 123.6
click at [194, 198] on icon at bounding box center [195, 199] width 2 height 4
click at [198, 174] on button at bounding box center [194, 175] width 11 height 10
click at [136, 197] on div "Алкоголики" at bounding box center [109, 199] width 97 height 26
type input "**********"
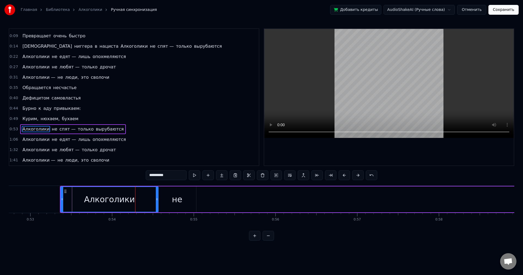
click at [26, 208] on div at bounding box center [231, 199] width 9058 height 27
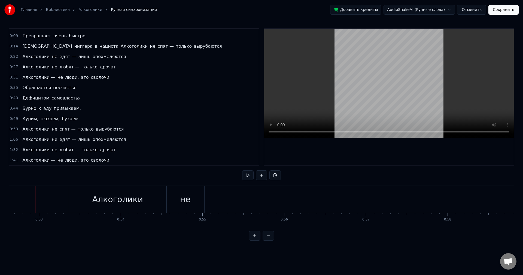
scroll to position [0, 4297]
click at [252, 175] on button at bounding box center [247, 175] width 11 height 10
click at [248, 175] on button at bounding box center [247, 175] width 11 height 10
click at [318, 202] on div "спят —" at bounding box center [339, 199] width 128 height 27
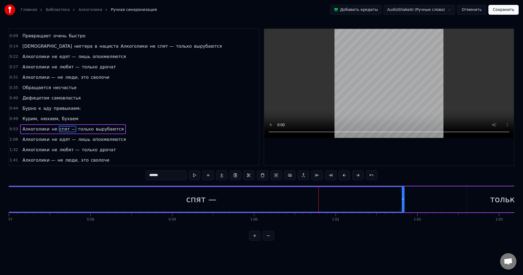
drag, startPoint x: 277, startPoint y: 201, endPoint x: 0, endPoint y: 200, distance: 276.8
click at [0, 200] on div "Главная Библиотека Алкоголики Ручная синхронизация Добавить кредиты AudioShakeA…" at bounding box center [261, 120] width 523 height 240
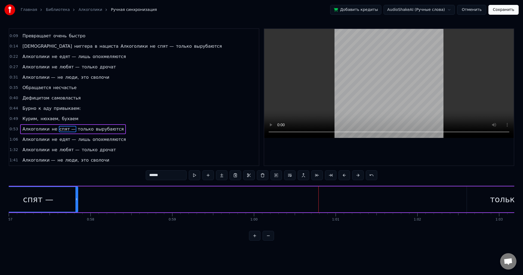
drag, startPoint x: 402, startPoint y: 199, endPoint x: 65, endPoint y: 199, distance: 337.2
click at [75, 199] on icon at bounding box center [76, 199] width 2 height 4
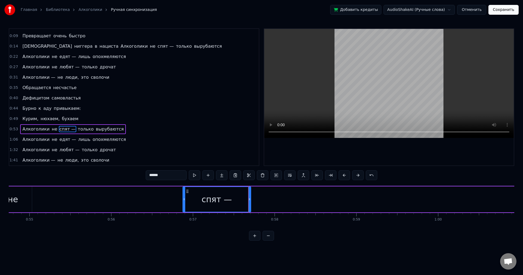
scroll to position [0, 4411]
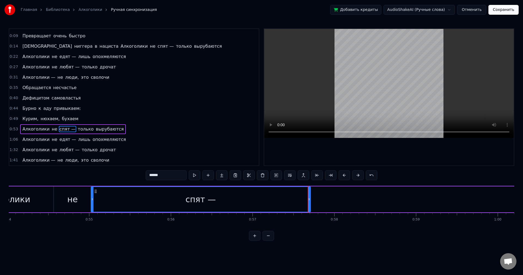
drag, startPoint x: 243, startPoint y: 198, endPoint x: 91, endPoint y: 197, distance: 151.3
click at [91, 197] on icon at bounding box center [92, 199] width 2 height 4
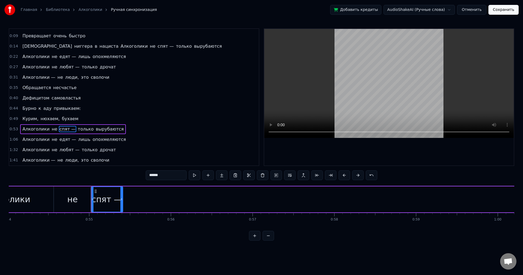
drag, startPoint x: 309, startPoint y: 198, endPoint x: 122, endPoint y: 200, distance: 187.5
click at [122, 200] on icon at bounding box center [121, 199] width 2 height 4
click at [80, 7] on link "Алкоголики" at bounding box center [90, 9] width 24 height 5
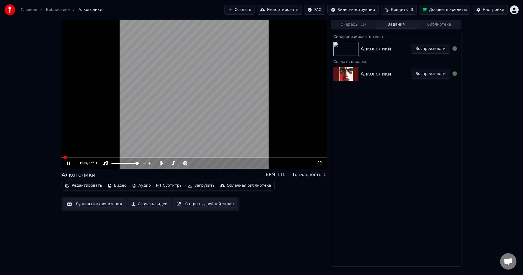
click at [68, 162] on icon at bounding box center [68, 162] width 3 height 3
click at [82, 185] on button "Редактировать" at bounding box center [83, 186] width 41 height 8
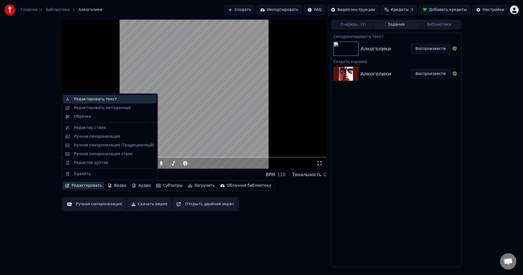
click at [98, 100] on div "Редактировать текст" at bounding box center [95, 98] width 43 height 5
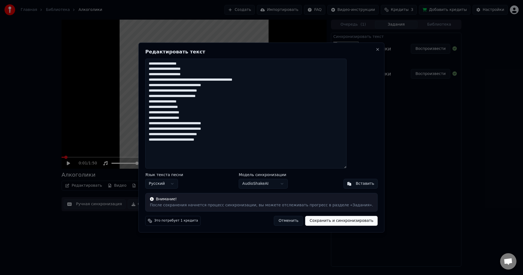
click at [281, 187] on body "Главная Библиотека Алкоголики Создать Импортировать FAQ Видео-инструкции Кредит…" at bounding box center [261, 137] width 523 height 275
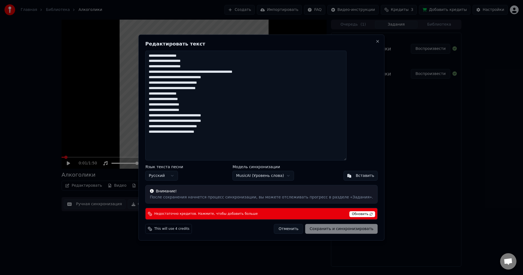
click at [269, 173] on body "Главная Библиотека Алкоголики Создать Импортировать FAQ Видео-инструкции Кредит…" at bounding box center [261, 137] width 523 height 275
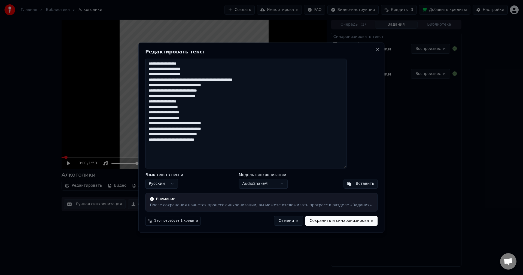
click at [308, 220] on button "Сохранить и синхронизировать" at bounding box center [341, 221] width 72 height 10
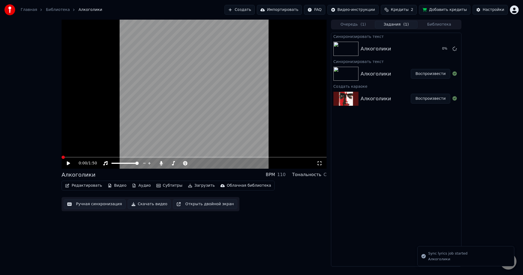
click at [62, 156] on span at bounding box center [63, 156] width 3 height 3
click at [68, 164] on icon at bounding box center [68, 163] width 3 height 4
click at [71, 161] on icon at bounding box center [72, 163] width 13 height 4
click at [315, 174] on div "Тональность" at bounding box center [306, 174] width 29 height 7
click at [324, 174] on div "C" at bounding box center [324, 174] width 3 height 7
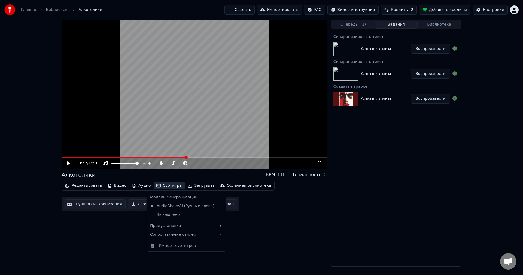
click at [169, 186] on button "Субтитры" at bounding box center [169, 186] width 30 height 8
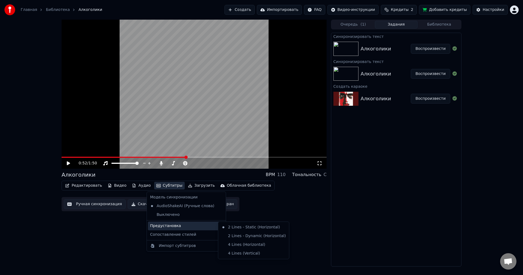
click at [185, 228] on div "Предустановка" at bounding box center [186, 225] width 77 height 9
click at [229, 235] on div "2 Lines - Dynamic (Horizontal)" at bounding box center [253, 235] width 69 height 9
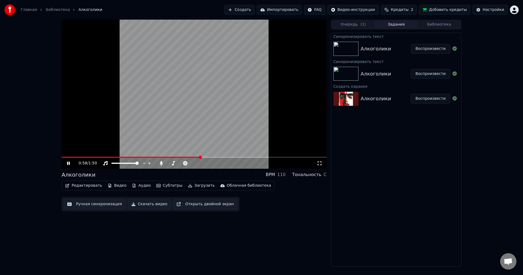
click at [186, 161] on div "0:58 / 1:50" at bounding box center [198, 162] width 238 height 5
click at [186, 161] on icon at bounding box center [184, 163] width 5 height 4
click at [65, 162] on div "1:01 / 1:50" at bounding box center [194, 162] width 260 height 5
click at [70, 162] on icon at bounding box center [72, 163] width 13 height 4
click at [83, 184] on button "Редактировать" at bounding box center [83, 186] width 41 height 8
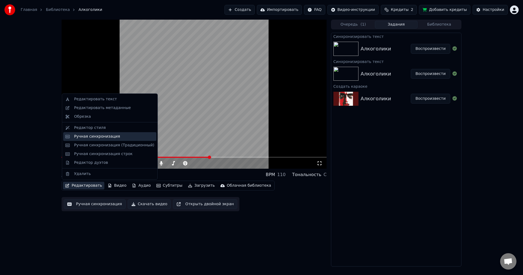
click at [106, 137] on div "Ручная синхронизация" at bounding box center [97, 136] width 46 height 5
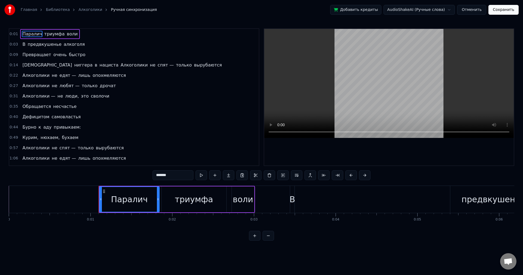
click at [89, 11] on link "Алкоголики" at bounding box center [90, 9] width 24 height 5
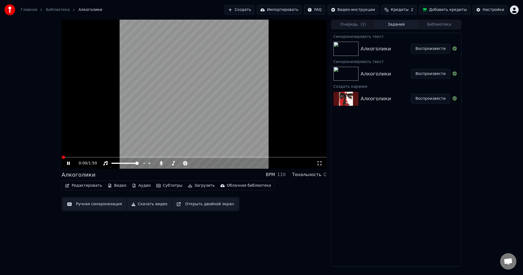
click at [83, 187] on button "Редактировать" at bounding box center [83, 186] width 41 height 8
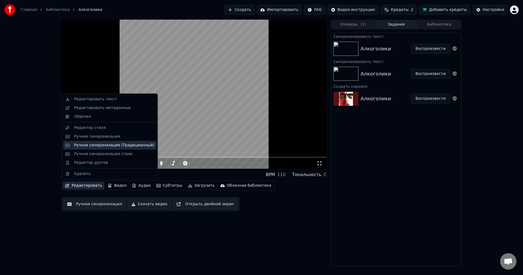
click at [102, 143] on div "Ручная синхронизация (Традиционный)" at bounding box center [114, 144] width 80 height 5
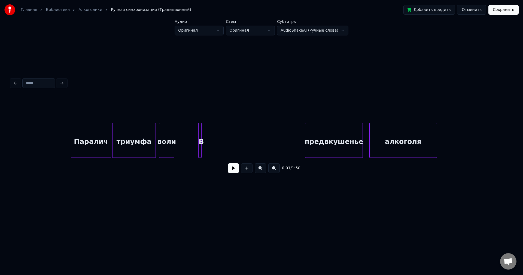
click at [232, 170] on button at bounding box center [233, 168] width 11 height 10
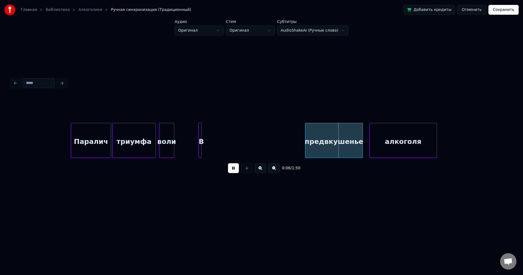
click at [239, 170] on div "0:06 / 1:50" at bounding box center [261, 168] width 492 height 12
click at [233, 170] on button at bounding box center [233, 168] width 11 height 10
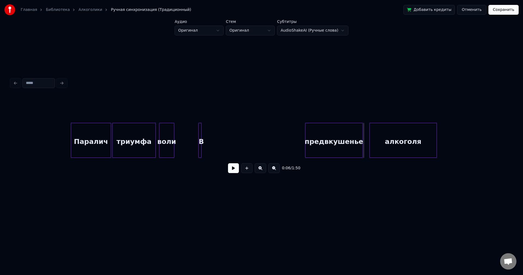
click at [200, 134] on div at bounding box center [201, 140] width 2 height 34
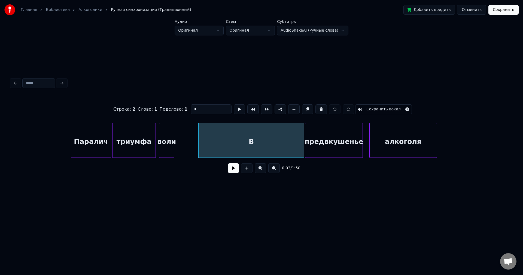
click at [302, 135] on div at bounding box center [303, 140] width 2 height 34
click at [199, 139] on div "В" at bounding box center [252, 140] width 106 height 35
click at [203, 140] on div "В" at bounding box center [251, 141] width 105 height 37
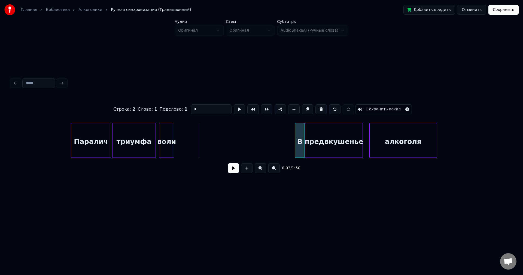
click at [295, 140] on div at bounding box center [296, 140] width 2 height 34
click at [232, 168] on button at bounding box center [233, 168] width 11 height 10
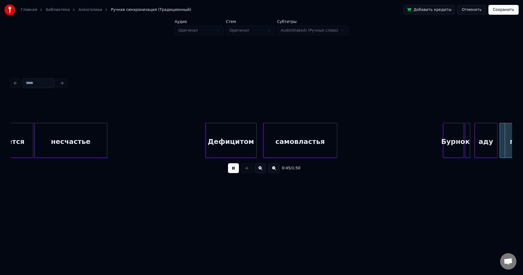
scroll to position [0, 2505]
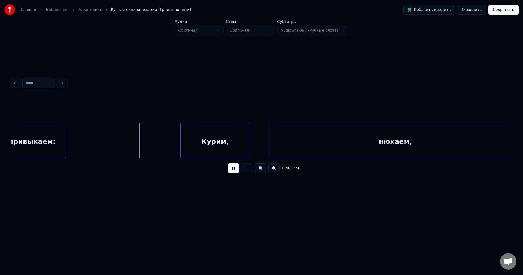
click at [236, 170] on button at bounding box center [233, 168] width 11 height 10
click at [213, 140] on div "Курим," at bounding box center [214, 141] width 69 height 37
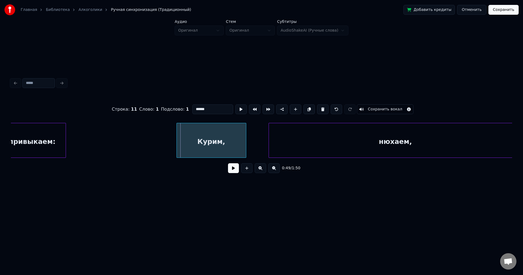
click at [202, 140] on div "Курим," at bounding box center [211, 141] width 69 height 37
click at [240, 138] on div "привыкаем: Курим, нюхаем," at bounding box center [525, 140] width 6039 height 35
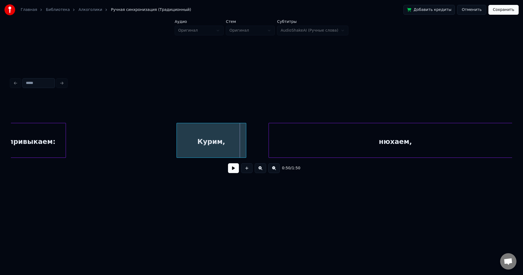
click at [240, 139] on div "Курим," at bounding box center [211, 141] width 69 height 37
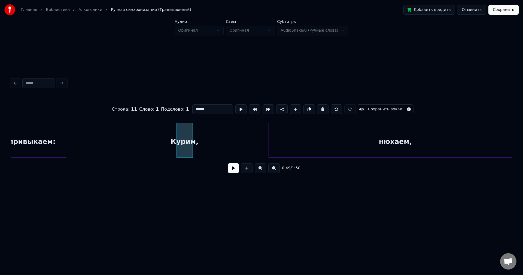
click at [191, 137] on div at bounding box center [192, 140] width 2 height 34
click at [231, 169] on button at bounding box center [233, 168] width 11 height 10
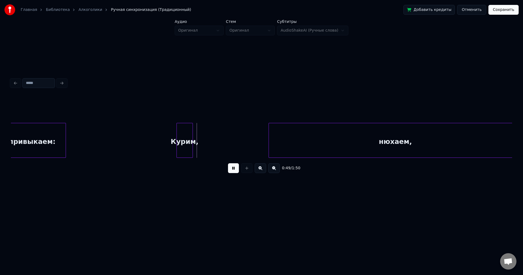
click at [231, 168] on button at bounding box center [233, 168] width 11 height 10
click at [182, 138] on div "Курим," at bounding box center [185, 141] width 16 height 37
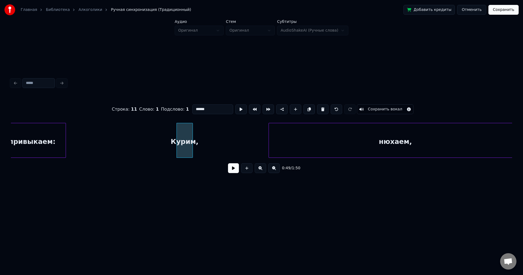
click at [185, 131] on div "Курим," at bounding box center [185, 141] width 16 height 37
click at [235, 167] on button at bounding box center [233, 168] width 11 height 10
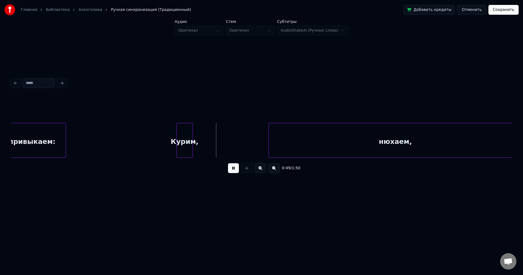
click at [235, 167] on button at bounding box center [233, 168] width 11 height 10
click at [331, 134] on div "нюхаем," at bounding box center [395, 141] width 253 height 37
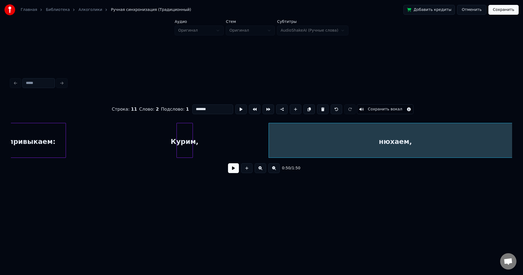
scroll to position [0, 2514]
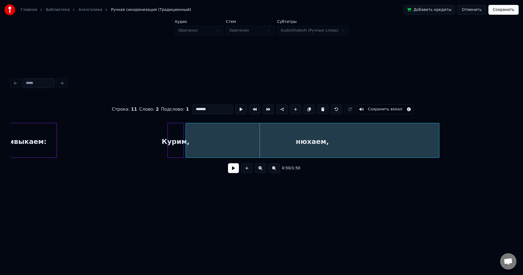
click at [249, 138] on div "нюхаем," at bounding box center [312, 141] width 253 height 37
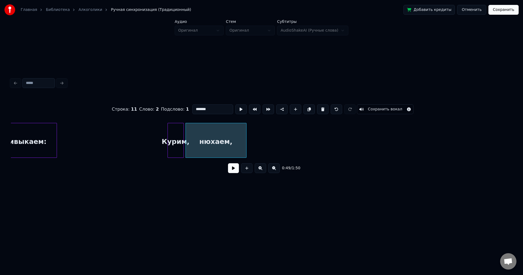
click at [245, 141] on div at bounding box center [245, 140] width 2 height 34
click at [231, 173] on button at bounding box center [233, 168] width 11 height 10
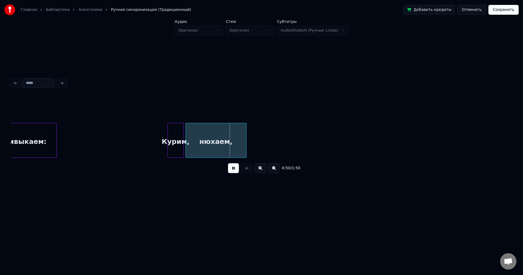
click at [228, 169] on button at bounding box center [233, 168] width 11 height 10
click at [213, 135] on div "нюхаем," at bounding box center [216, 141] width 60 height 37
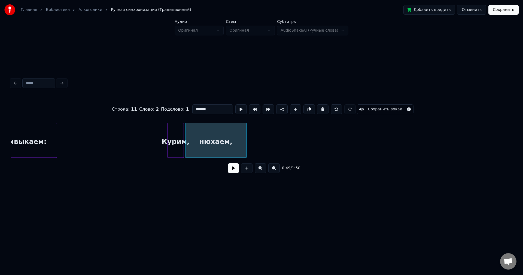
click at [177, 145] on div "Курим," at bounding box center [176, 141] width 16 height 37
type input "******"
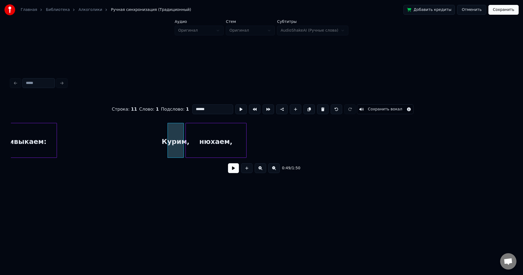
click at [235, 172] on button at bounding box center [233, 168] width 11 height 10
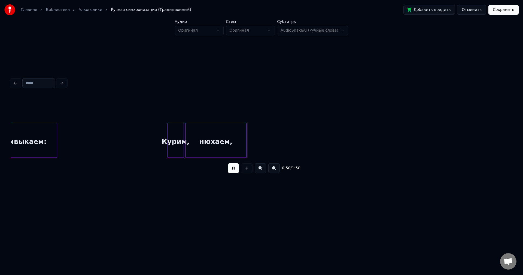
click at [235, 172] on button at bounding box center [233, 168] width 11 height 10
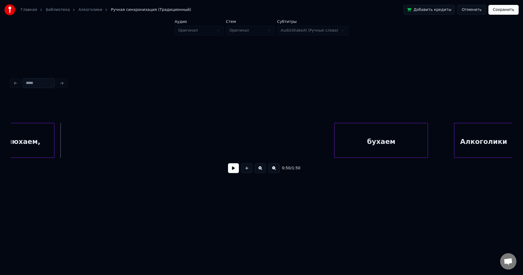
scroll to position [0, 2729]
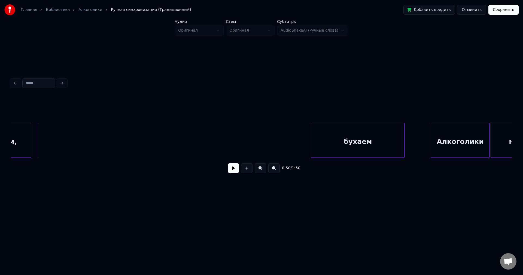
click at [335, 146] on div "бухаем" at bounding box center [357, 141] width 93 height 37
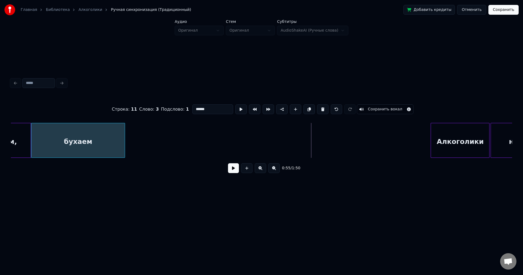
click at [67, 138] on div "бухаем" at bounding box center [77, 141] width 93 height 37
click at [105, 134] on div at bounding box center [104, 140] width 2 height 34
click at [233, 170] on button at bounding box center [233, 168] width 11 height 10
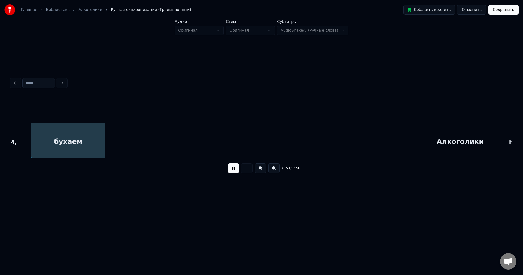
click at [233, 170] on button at bounding box center [233, 168] width 11 height 10
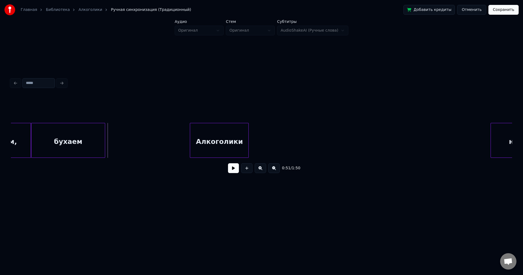
click at [217, 136] on div "Алкоголики" at bounding box center [219, 141] width 58 height 37
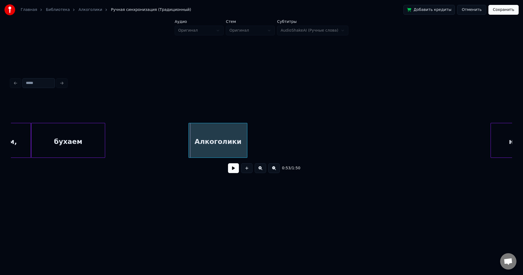
click at [212, 144] on div "Алкоголики" at bounding box center [218, 141] width 58 height 37
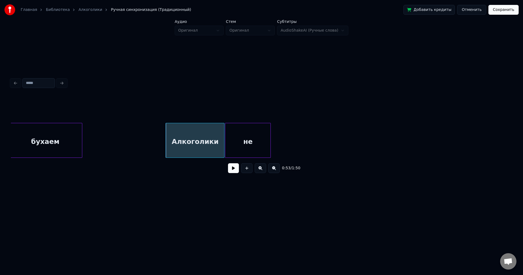
click at [262, 142] on div "не" at bounding box center [247, 141] width 45 height 37
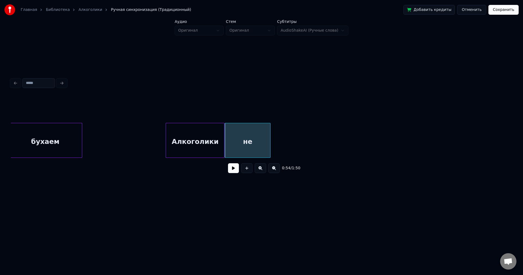
click at [186, 142] on div "Алкоголики" at bounding box center [195, 141] width 58 height 37
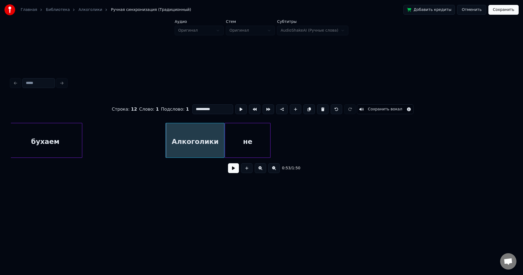
click at [233, 170] on button at bounding box center [233, 168] width 11 height 10
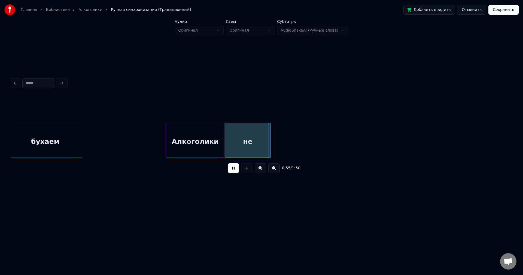
click at [235, 170] on button at bounding box center [233, 168] width 11 height 10
click at [253, 134] on div at bounding box center [252, 140] width 2 height 34
click at [236, 168] on button at bounding box center [233, 168] width 11 height 10
click at [245, 136] on div at bounding box center [245, 140] width 2 height 34
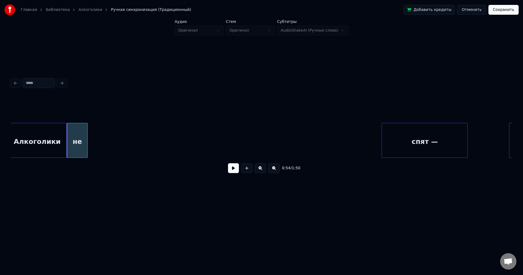
scroll to position [0, 2900]
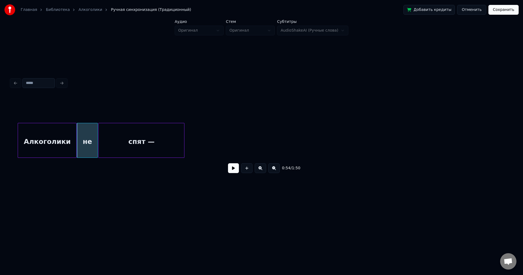
click at [129, 145] on div "спят —" at bounding box center [141, 141] width 85 height 37
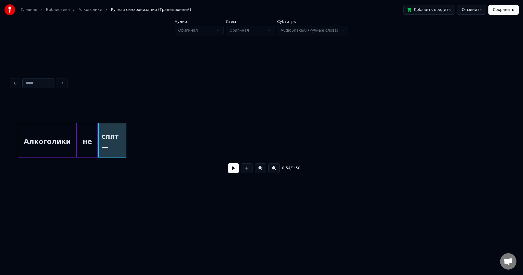
click at [126, 143] on div at bounding box center [125, 140] width 2 height 34
click at [91, 144] on div "не" at bounding box center [87, 141] width 20 height 37
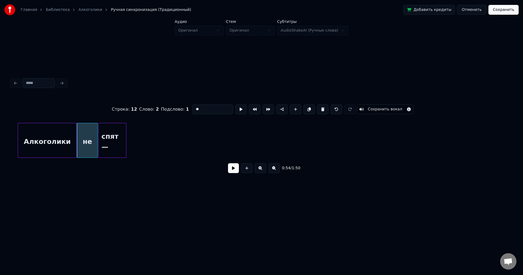
click at [232, 168] on button at bounding box center [233, 168] width 11 height 10
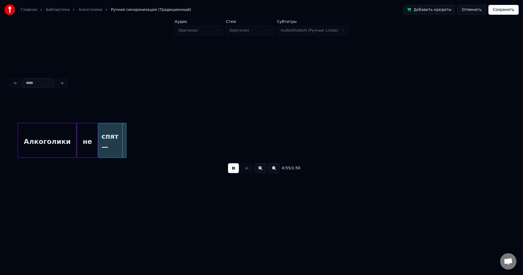
click at [232, 168] on button at bounding box center [233, 168] width 11 height 10
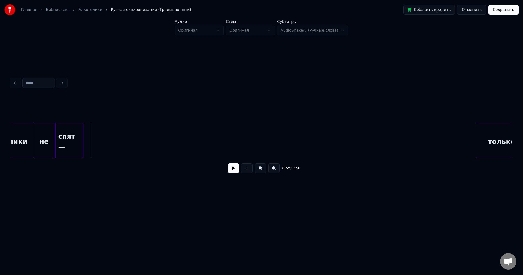
scroll to position [0, 2956]
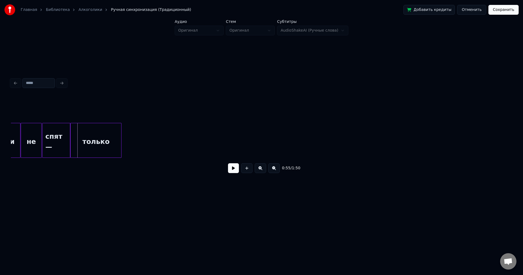
click at [102, 137] on div "только" at bounding box center [95, 141] width 51 height 37
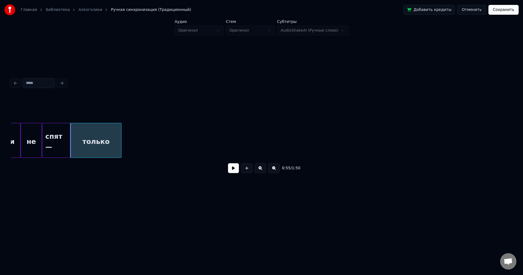
click at [231, 167] on button at bounding box center [233, 168] width 11 height 10
click at [113, 134] on div at bounding box center [112, 140] width 2 height 34
click at [232, 169] on button at bounding box center [233, 168] width 11 height 10
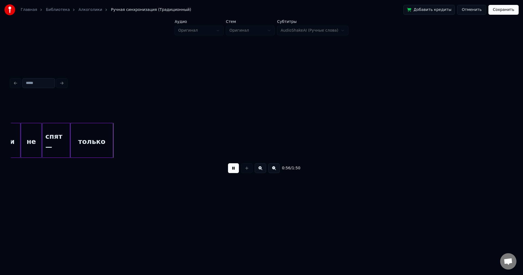
click at [232, 169] on button at bounding box center [233, 168] width 11 height 10
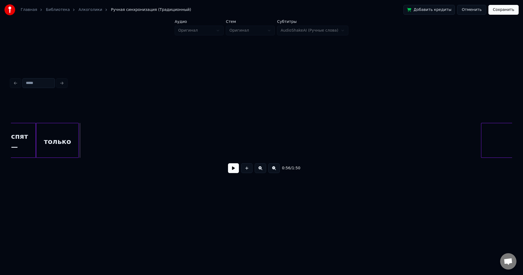
scroll to position [0, 2993]
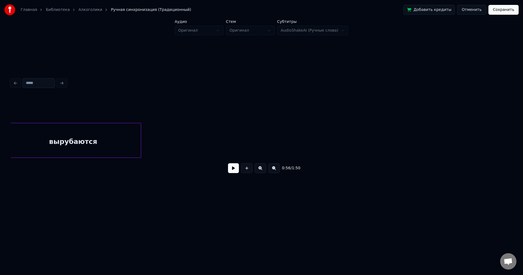
click at [105, 137] on div "вырубаются" at bounding box center [73, 141] width 136 height 37
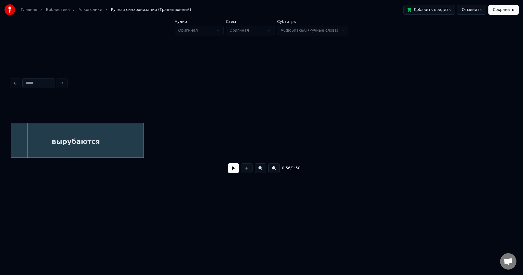
scroll to position [0, 3057]
click at [90, 142] on div "вырубаются" at bounding box center [80, 141] width 136 height 37
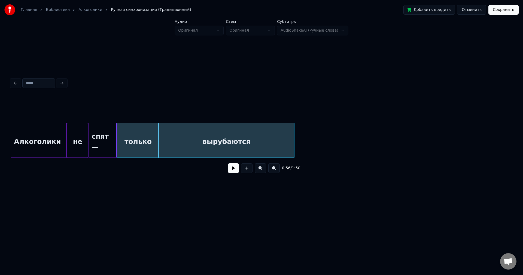
scroll to position [0, 2890]
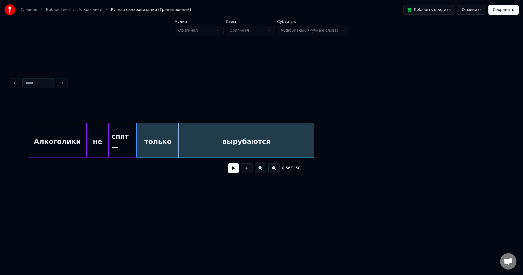
click at [247, 149] on div "вырубаются" at bounding box center [246, 141] width 136 height 37
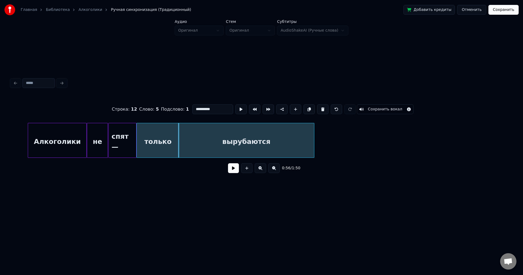
click at [232, 172] on button at bounding box center [233, 168] width 11 height 10
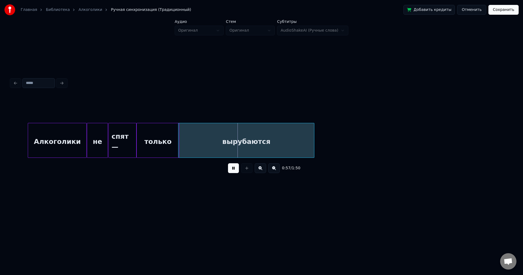
click at [232, 172] on button at bounding box center [233, 168] width 11 height 10
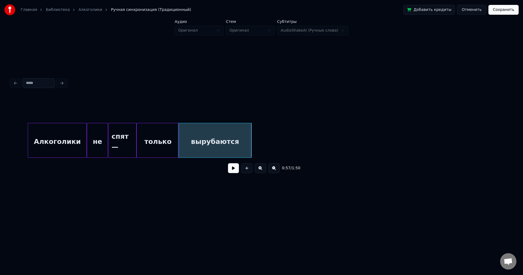
click at [250, 139] on div at bounding box center [251, 140] width 2 height 34
click at [232, 172] on button at bounding box center [233, 168] width 11 height 10
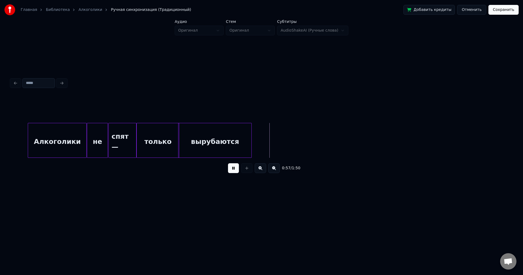
click at [236, 170] on button at bounding box center [233, 168] width 11 height 10
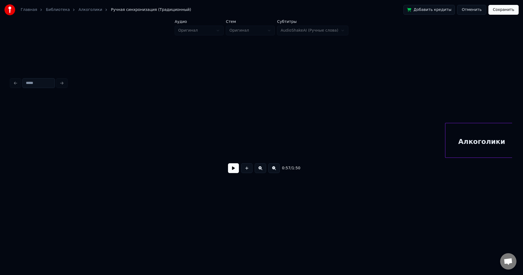
scroll to position [0, 3207]
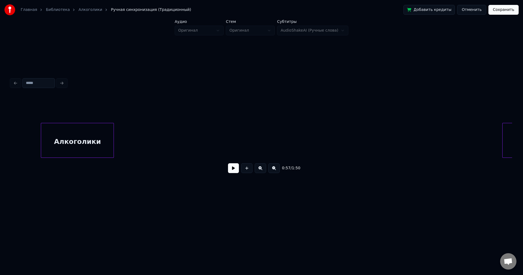
click at [61, 147] on div "Алкоголики" at bounding box center [77, 141] width 72 height 37
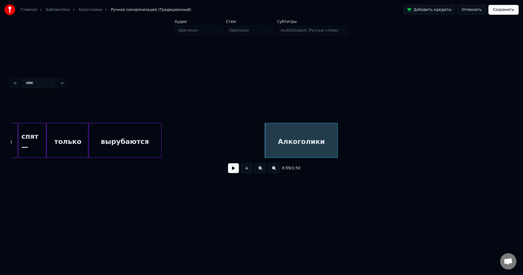
scroll to position [0, 2967]
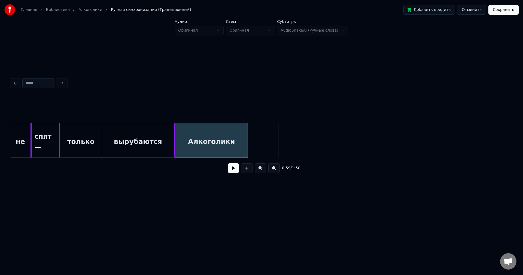
click at [204, 142] on div "Алкоголики" at bounding box center [211, 141] width 72 height 37
click at [235, 168] on button at bounding box center [233, 168] width 11 height 10
click at [203, 142] on div "Алкоголики" at bounding box center [227, 141] width 72 height 37
click at [232, 167] on button at bounding box center [233, 168] width 11 height 10
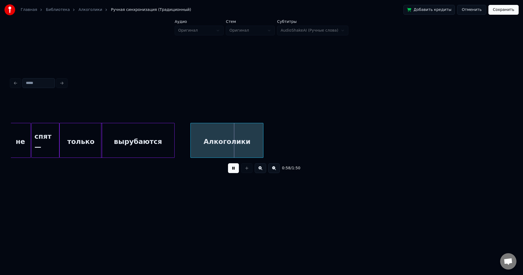
click at [149, 136] on div "вырубаются" at bounding box center [137, 141] width 73 height 37
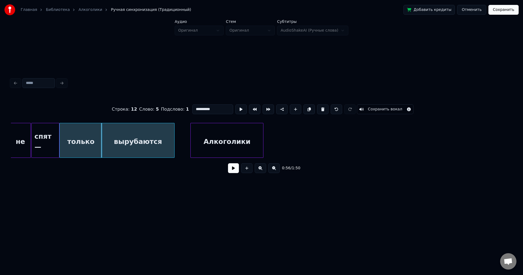
click at [195, 145] on div "Алкоголики" at bounding box center [227, 141] width 72 height 37
type input "**********"
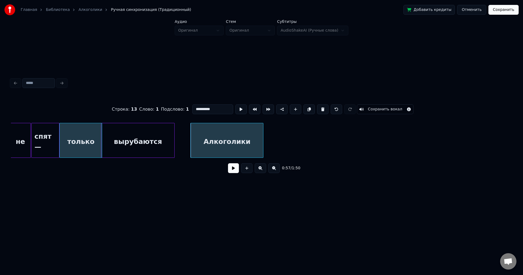
click at [228, 166] on div "0:57 / 1:50" at bounding box center [261, 168] width 492 height 12
click at [232, 170] on button at bounding box center [233, 168] width 11 height 10
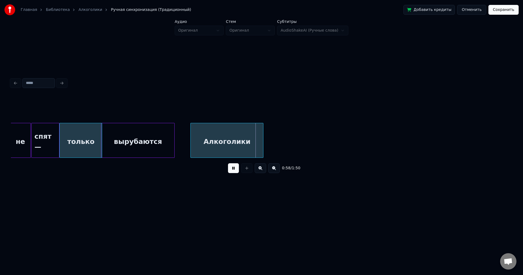
click at [232, 170] on button at bounding box center [233, 168] width 11 height 10
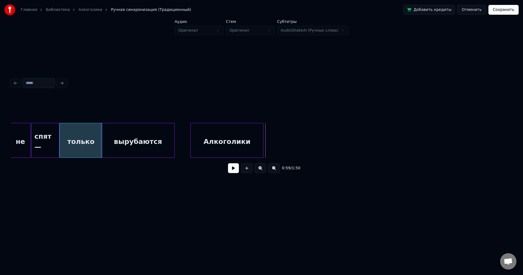
click at [264, 138] on div "Алкоголики вырубаются только спят — не" at bounding box center [63, 140] width 6039 height 35
click at [220, 142] on div "Алкоголики" at bounding box center [227, 141] width 72 height 37
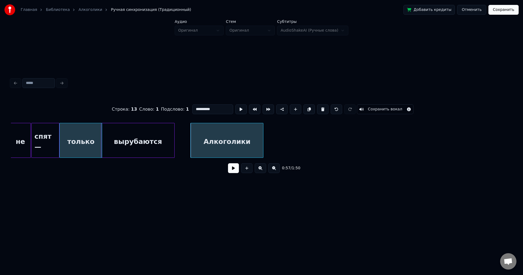
click at [233, 170] on button at bounding box center [233, 168] width 11 height 10
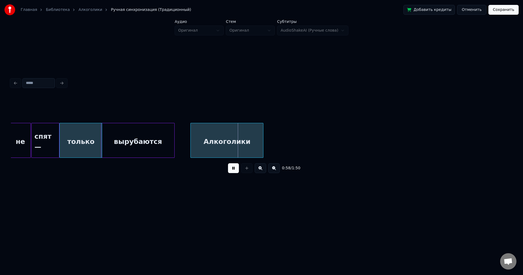
click at [233, 170] on button at bounding box center [233, 168] width 11 height 10
click at [252, 145] on div at bounding box center [252, 140] width 2 height 34
click at [234, 171] on button at bounding box center [233, 168] width 11 height 10
click at [215, 150] on div "Алкоголики" at bounding box center [222, 141] width 62 height 37
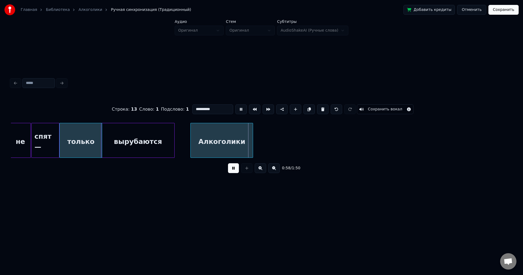
click at [232, 170] on button at bounding box center [233, 168] width 11 height 10
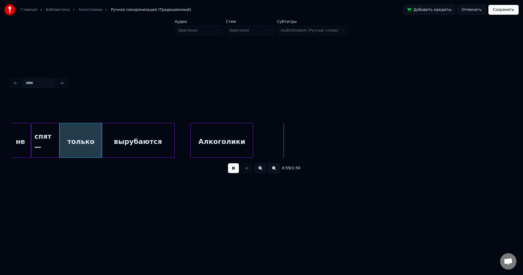
click at [232, 170] on button at bounding box center [233, 168] width 11 height 10
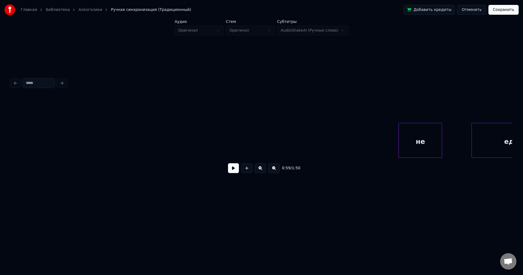
scroll to position [0, 3308]
click at [30, 131] on div "не" at bounding box center [44, 141] width 43 height 37
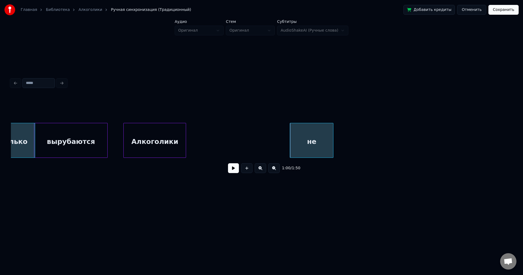
scroll to position [0, 3003]
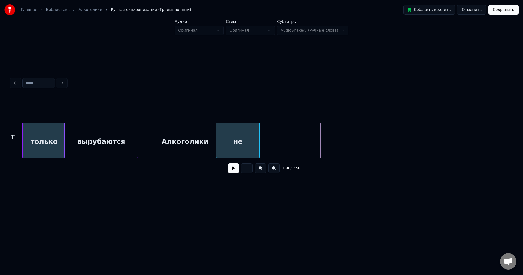
click at [234, 140] on div "не" at bounding box center [237, 141] width 43 height 37
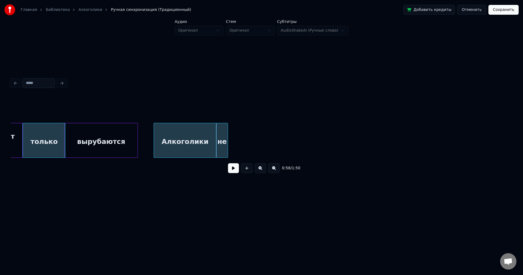
click at [226, 138] on div at bounding box center [227, 140] width 2 height 34
click at [221, 142] on div "не" at bounding box center [221, 141] width 11 height 37
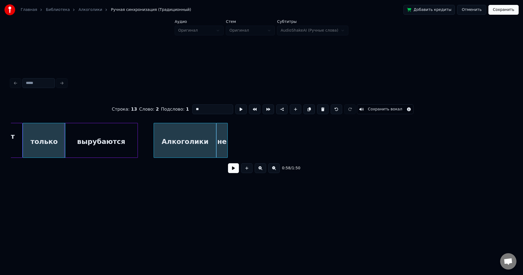
click at [235, 167] on button at bounding box center [233, 168] width 11 height 10
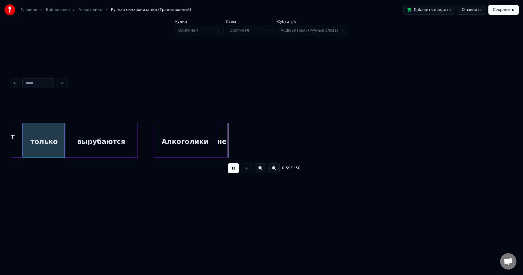
click at [235, 167] on button at bounding box center [233, 168] width 11 height 10
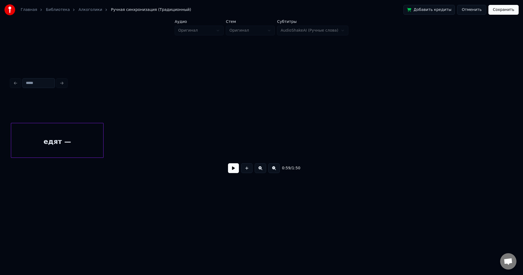
scroll to position [0, 3344]
click at [34, 151] on div "едят —" at bounding box center [57, 141] width 92 height 37
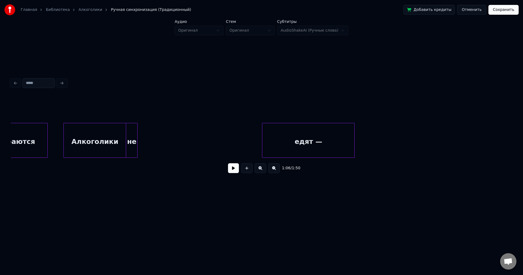
scroll to position [0, 3040]
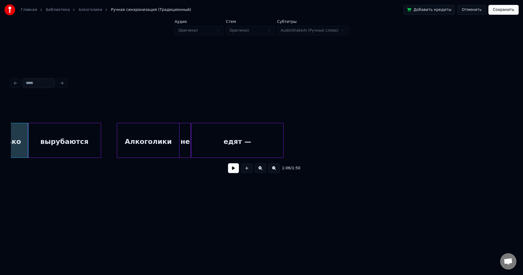
click at [205, 143] on div "едят —" at bounding box center [237, 141] width 92 height 37
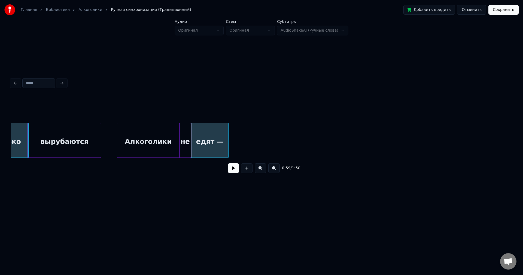
click at [228, 142] on div at bounding box center [227, 140] width 2 height 34
click at [231, 168] on button at bounding box center [233, 168] width 11 height 10
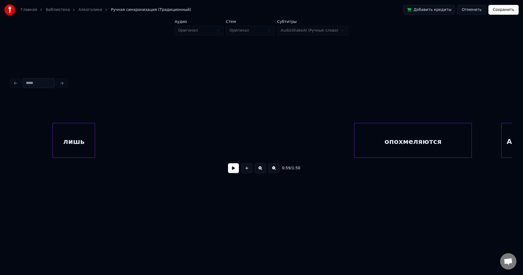
scroll to position [0, 4540]
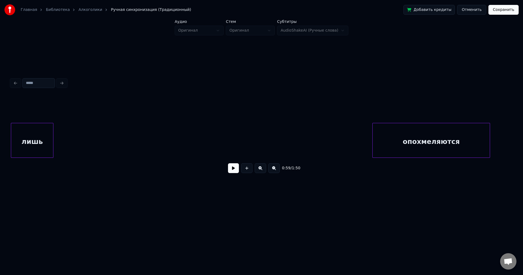
click at [0, 113] on div "Главная Библиотека Алкоголики Ручная синхронизация (Традиционный) Добавить кред…" at bounding box center [261, 104] width 523 height 209
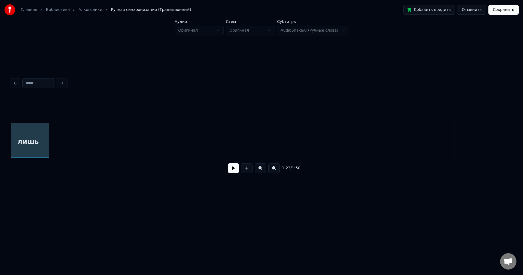
scroll to position [0, 4091]
click at [14, 132] on div "лишь" at bounding box center [34, 141] width 42 height 37
click at [26, 136] on div "лишь" at bounding box center [34, 141] width 42 height 37
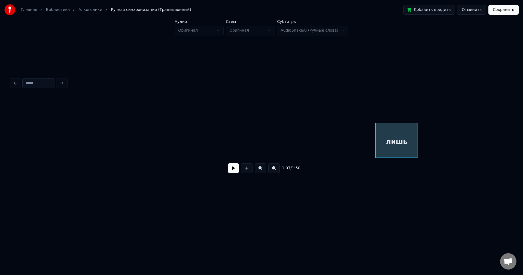
scroll to position [0, 3244]
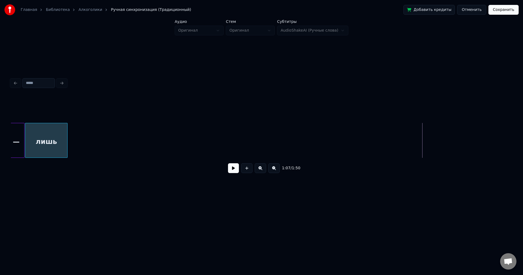
click at [41, 137] on div "лишь" at bounding box center [46, 141] width 42 height 37
click at [61, 137] on div at bounding box center [61, 140] width 2 height 34
click at [235, 169] on button at bounding box center [233, 168] width 11 height 10
click at [234, 169] on button at bounding box center [233, 168] width 11 height 10
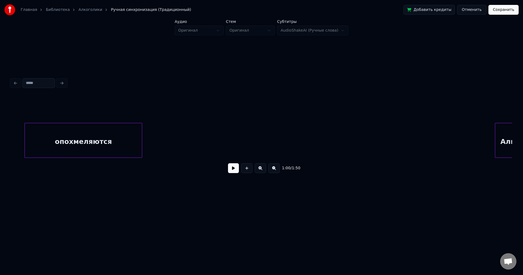
scroll to position [0, 4561]
click at [1, 112] on div "Главная Библиотека Алкоголики Ручная синхронизация (Традиционный) Добавить кред…" at bounding box center [261, 104] width 523 height 209
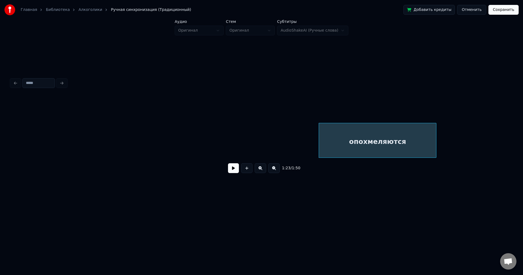
scroll to position [0, 4190]
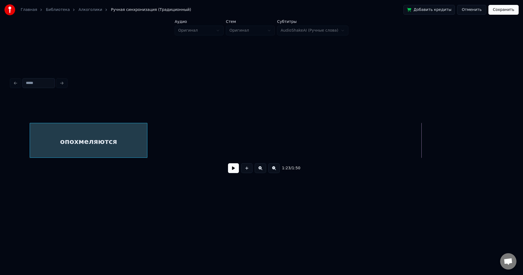
click at [0, 141] on div "Главная Библиотека Алкоголики Ручная синхронизация (Традиционный) Добавить кред…" at bounding box center [261, 104] width 523 height 209
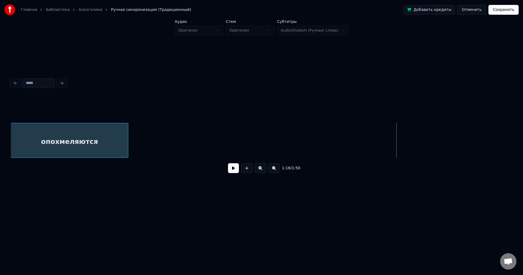
scroll to position [0, 3757]
click at [68, 143] on div "опохмеляются" at bounding box center [78, 141] width 117 height 37
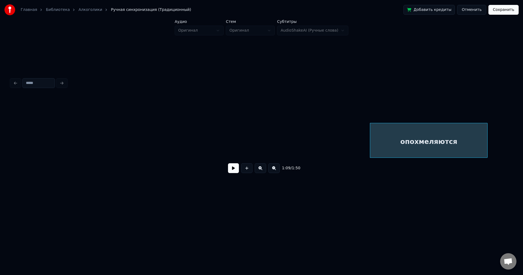
scroll to position [0, 3388]
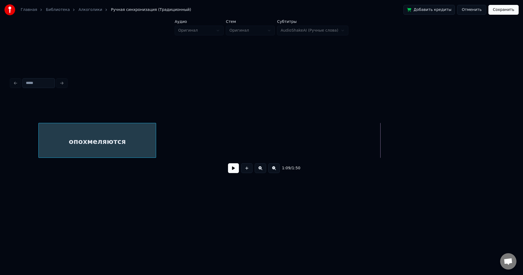
click at [54, 123] on div "опохмеляются" at bounding box center [97, 141] width 117 height 37
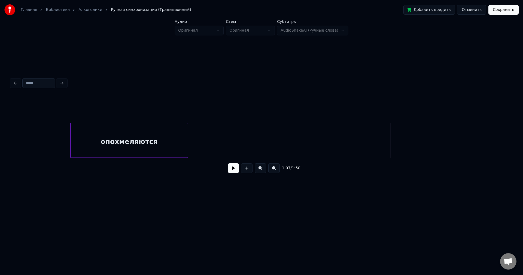
scroll to position [0, 3296]
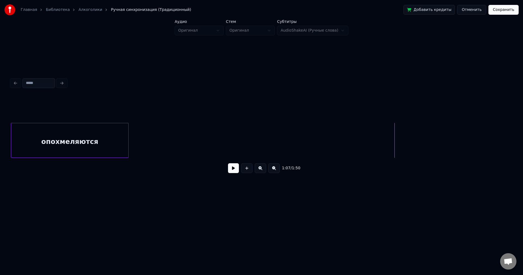
click at [0, 132] on div "Главная Библиотека Алкоголики Ручная синхронизация (Традиционный) Добавить кред…" at bounding box center [261, 104] width 523 height 209
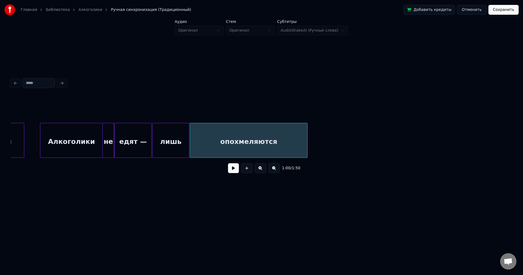
scroll to position [0, 2973]
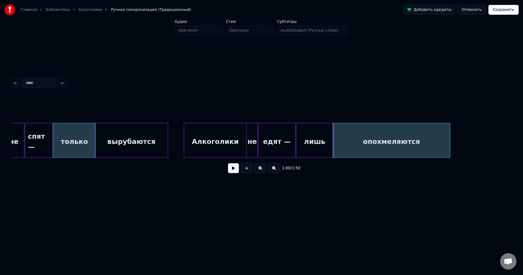
click at [432, 135] on div "опохмеляются" at bounding box center [391, 141] width 117 height 37
click at [432, 139] on div "опохмеляются" at bounding box center [391, 141] width 117 height 37
click at [422, 138] on div "опохмеляются" at bounding box center [393, 141] width 117 height 37
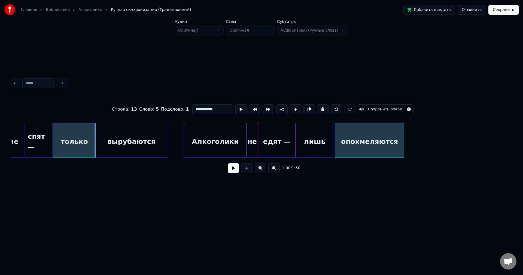
click at [404, 140] on div at bounding box center [403, 140] width 2 height 34
click at [234, 169] on button at bounding box center [233, 168] width 11 height 10
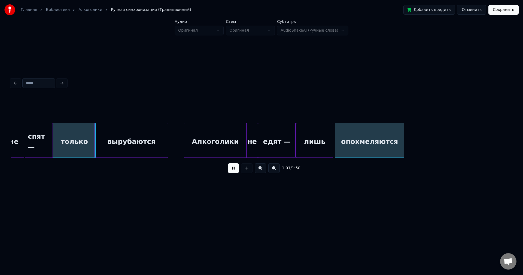
click at [235, 169] on button at bounding box center [233, 168] width 11 height 10
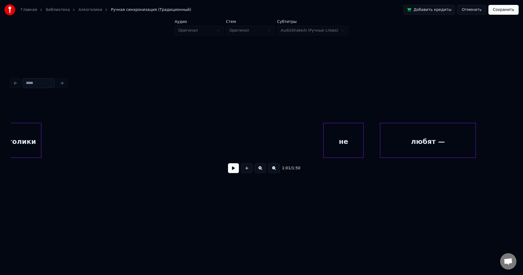
scroll to position [0, 4748]
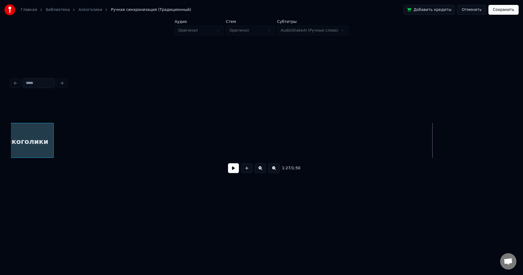
scroll to position [0, 4314]
click at [0, 97] on div "Главная Библиотека Алкоголики Ручная синхронизация (Традиционный) Добавить кред…" at bounding box center [261, 104] width 523 height 209
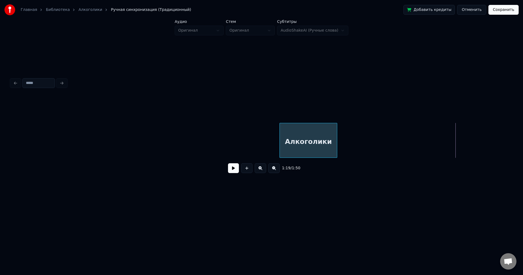
scroll to position [0, 3815]
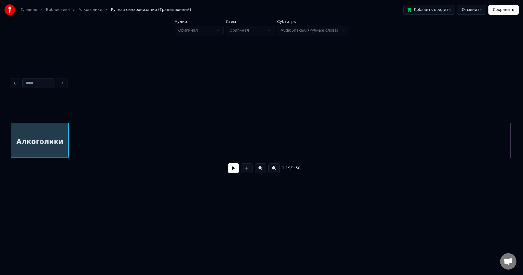
click at [0, 143] on div "Главная Библиотека Алкоголики Ручная синхронизация (Традиционный) Добавить кред…" at bounding box center [261, 104] width 523 height 209
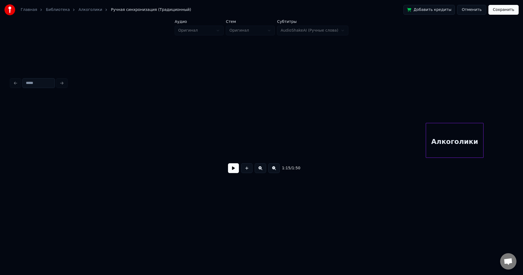
scroll to position [0, 3341]
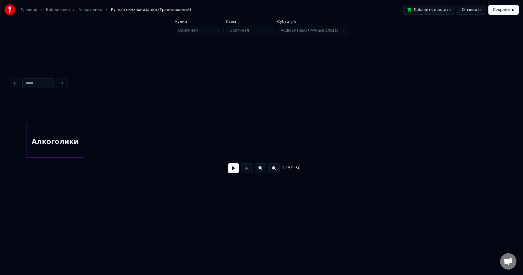
click at [47, 140] on div "Алкоголики" at bounding box center [54, 141] width 57 height 37
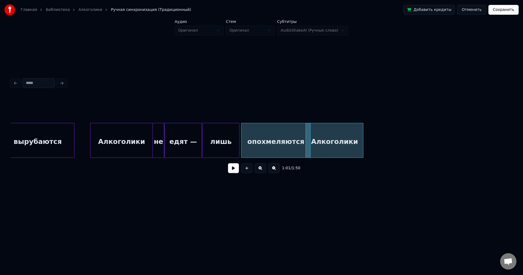
scroll to position [0, 3047]
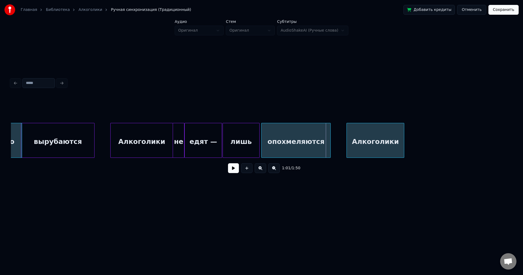
click at [370, 149] on div "Алкоголики" at bounding box center [374, 141] width 57 height 37
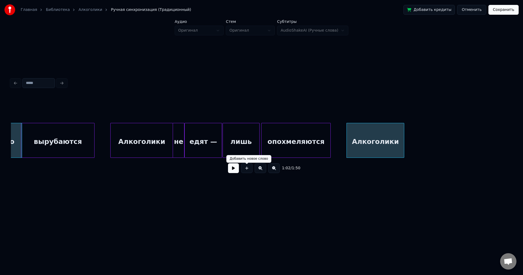
click at [233, 169] on button at bounding box center [233, 168] width 11 height 10
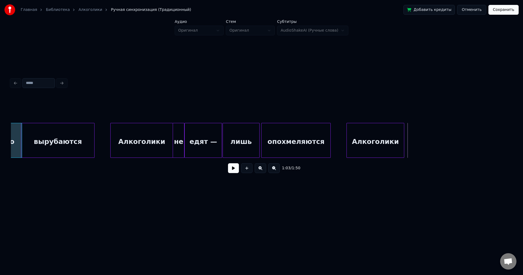
click at [236, 173] on button at bounding box center [233, 168] width 11 height 10
click at [235, 172] on button at bounding box center [233, 168] width 11 height 10
click at [401, 136] on div "Алкоголики" at bounding box center [374, 141] width 57 height 37
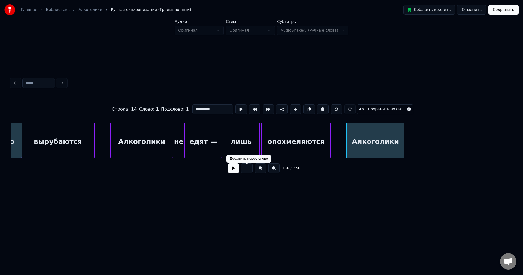
click at [234, 168] on button at bounding box center [233, 168] width 11 height 10
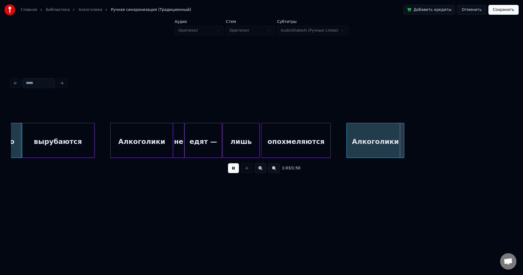
click at [234, 169] on button at bounding box center [233, 168] width 11 height 10
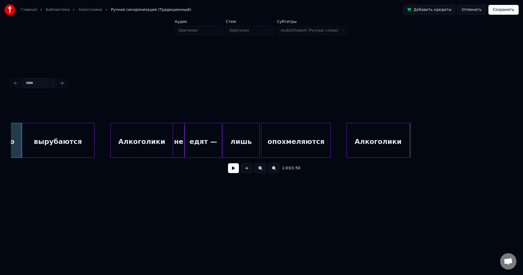
click at [409, 137] on div at bounding box center [408, 140] width 2 height 34
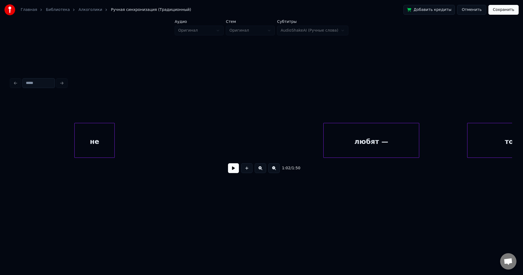
scroll to position [0, 4822]
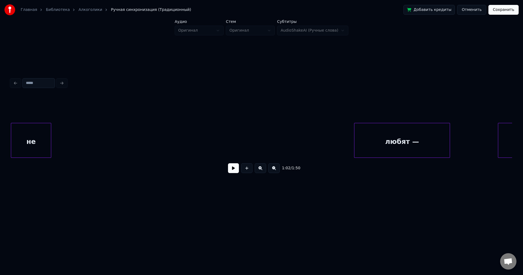
click at [0, 125] on div "Главная Библиотека Алкоголики Ручная синхронизация (Традиционный) Добавить кред…" at bounding box center [261, 104] width 523 height 209
click at [33, 124] on div "не" at bounding box center [30, 141] width 40 height 37
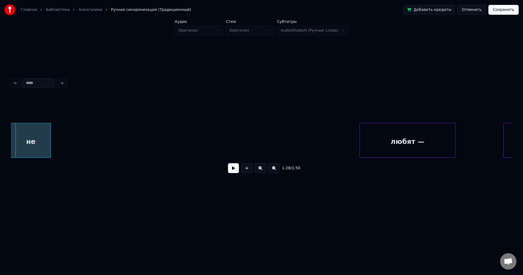
scroll to position [0, 4816]
click at [32, 127] on div "не" at bounding box center [32, 141] width 40 height 37
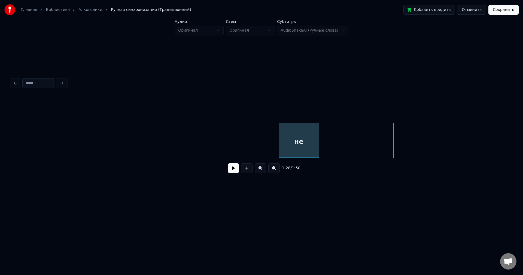
scroll to position [0, 4397]
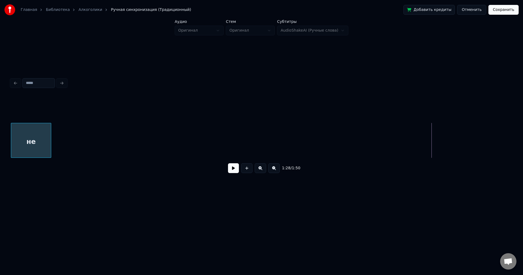
click at [3, 134] on div "Главная Библиотека Алкоголики Ручная синхронизация (Традиционный) Добавить кред…" at bounding box center [261, 104] width 523 height 209
click at [0, 110] on div "Главная Библиотека Алкоголики Ручная синхронизация (Традиционный) Добавить кред…" at bounding box center [261, 104] width 523 height 209
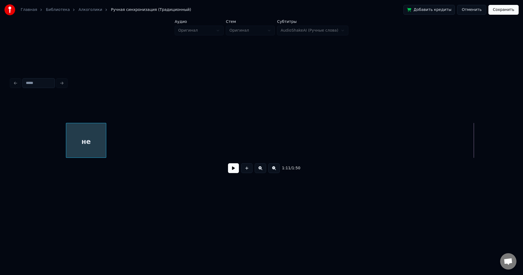
scroll to position [0, 3416]
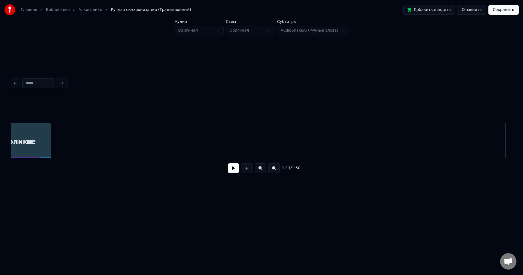
click at [12, 143] on div "не" at bounding box center [31, 140] width 40 height 35
click at [78, 143] on div "не" at bounding box center [62, 141] width 40 height 37
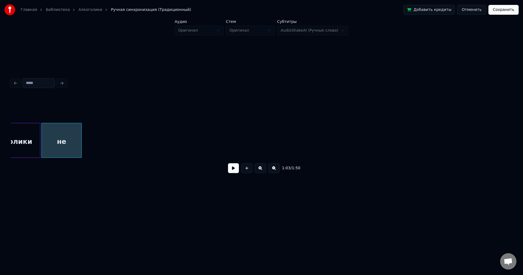
click at [27, 139] on div "Алкоголики" at bounding box center [8, 141] width 63 height 37
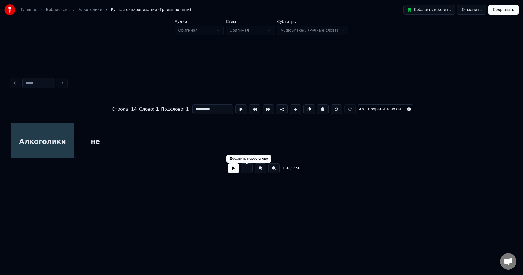
click at [233, 170] on button at bounding box center [233, 168] width 11 height 10
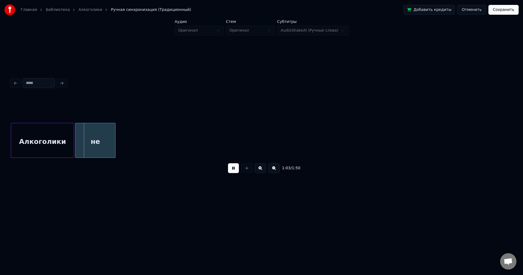
click at [233, 170] on button at bounding box center [233, 168] width 11 height 10
click at [90, 136] on div at bounding box center [90, 140] width 2 height 34
click at [347, 162] on div "1:03 / 1:50" at bounding box center [261, 137] width 501 height 83
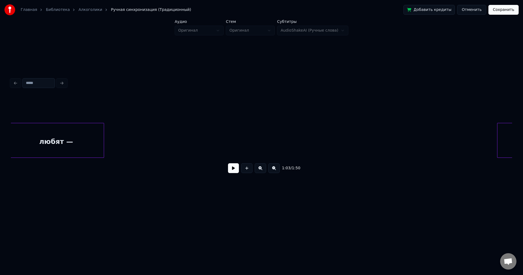
scroll to position [0, 4758]
click at [0, 146] on div "Главная Библиотека Алкоголики Ручная синхронизация (Традиционный) Добавить кред…" at bounding box center [261, 104] width 523 height 209
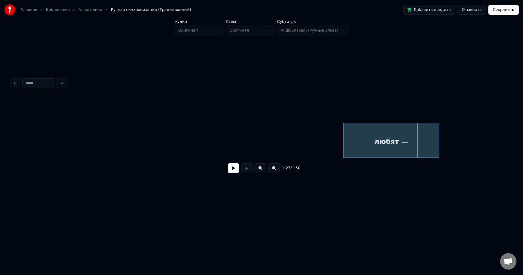
scroll to position [0, 4273]
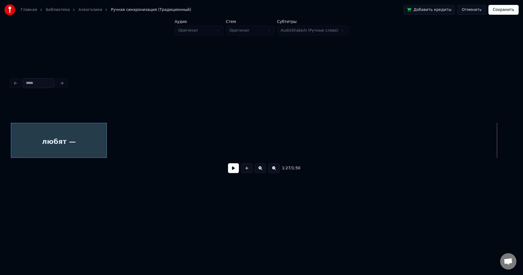
click at [0, 136] on div "Главная Библиотека Алкоголики Ручная синхронизация (Традиционный) Добавить кред…" at bounding box center [261, 104] width 523 height 209
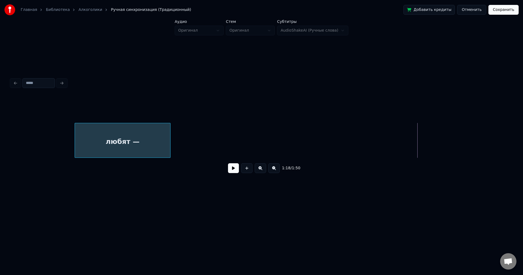
scroll to position [0, 3809]
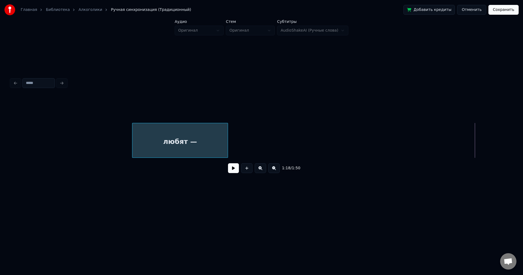
click at [0, 146] on div "Главная Библиотека Алкоголики Ручная синхронизация (Традиционный) Добавить кред…" at bounding box center [261, 104] width 523 height 209
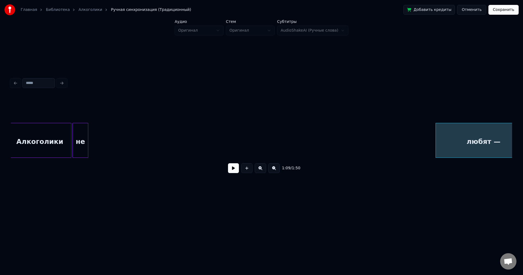
scroll to position [0, 3403]
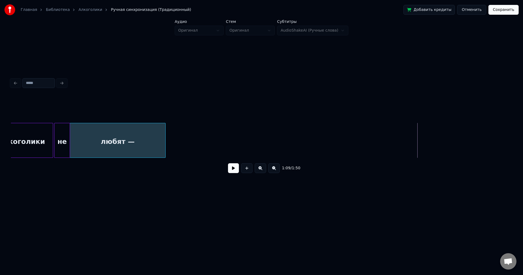
click at [119, 146] on div "любят —" at bounding box center [117, 141] width 95 height 37
click at [235, 170] on button at bounding box center [233, 168] width 11 height 10
click at [86, 143] on div "любят —" at bounding box center [117, 141] width 95 height 37
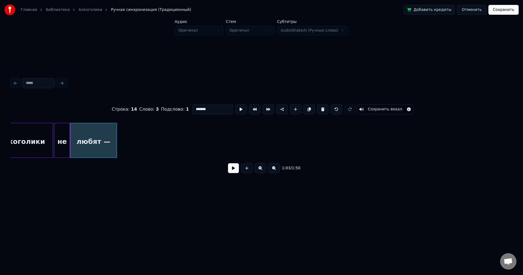
click at [116, 145] on div at bounding box center [116, 140] width 2 height 34
click at [232, 170] on button at bounding box center [233, 168] width 11 height 10
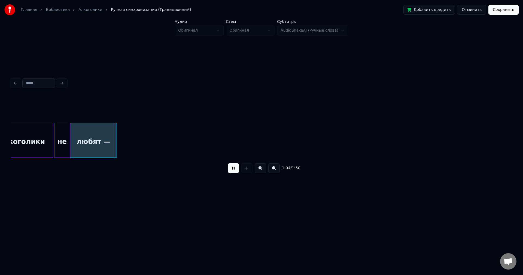
click at [232, 170] on button at bounding box center [233, 168] width 11 height 10
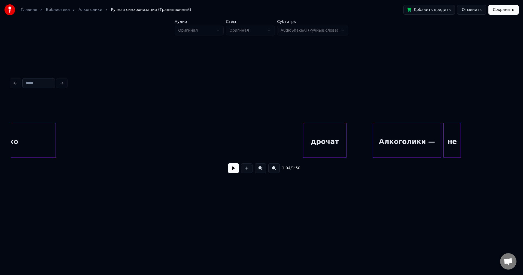
scroll to position [0, 5078]
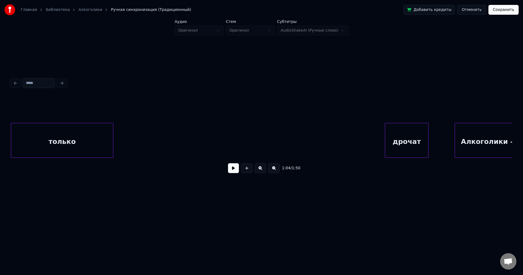
click at [0, 147] on div "Главная Библиотека Алкоголики Ручная синхронизация (Традиционный) Добавить кред…" at bounding box center [261, 104] width 523 height 209
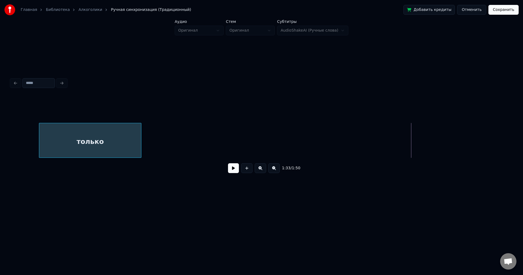
click at [69, 142] on div "только" at bounding box center [90, 141] width 102 height 37
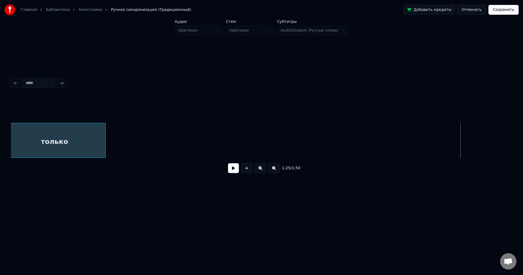
click at [8, 146] on div "Главная Библиотека Алкоголики Ручная синхронизация (Традиционный) Добавить кред…" at bounding box center [261, 104] width 523 height 209
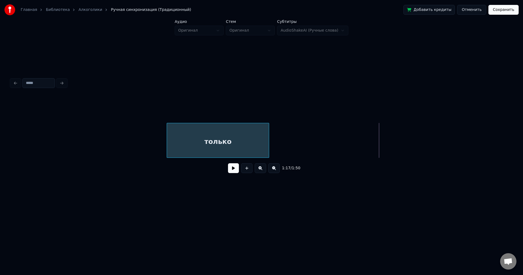
scroll to position [0, 3785]
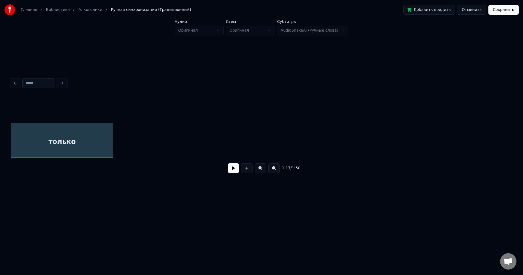
click at [0, 149] on div "Главная Библиотека Алкоголики Ручная синхронизация (Традиционный) Добавить кред…" at bounding box center [261, 104] width 523 height 209
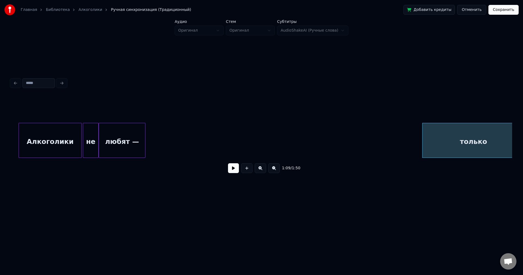
scroll to position [0, 3385]
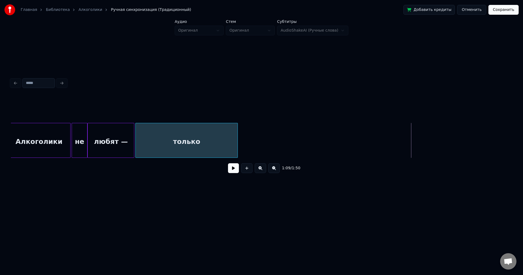
click at [177, 146] on div "только" at bounding box center [187, 141] width 102 height 37
click at [234, 171] on button at bounding box center [233, 168] width 11 height 10
click at [234, 172] on button at bounding box center [233, 168] width 11 height 10
click at [141, 145] on div "только" at bounding box center [187, 141] width 102 height 37
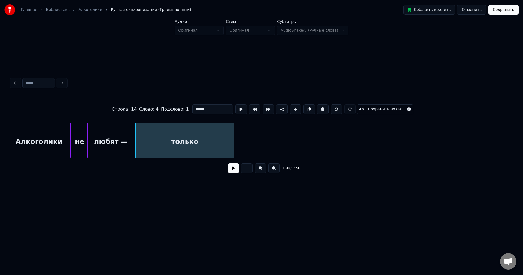
click at [234, 143] on div at bounding box center [233, 140] width 2 height 34
click at [139, 139] on div "только" at bounding box center [185, 141] width 98 height 37
click at [149, 141] on div at bounding box center [150, 140] width 2 height 34
click at [233, 168] on button at bounding box center [233, 168] width 11 height 10
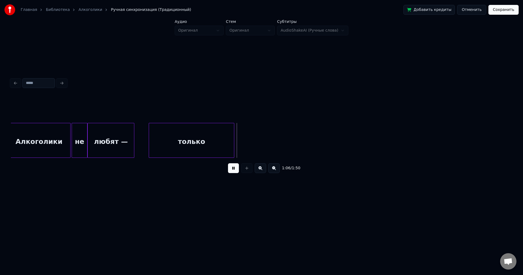
click at [233, 168] on button at bounding box center [233, 168] width 11 height 10
click at [91, 140] on div "любят —" at bounding box center [111, 141] width 46 height 37
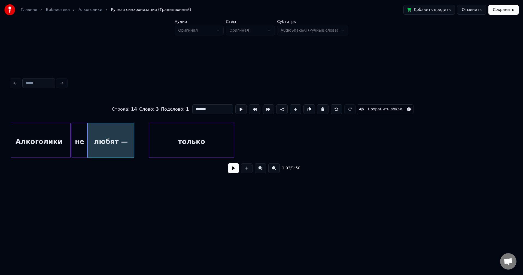
click at [232, 169] on button at bounding box center [233, 168] width 11 height 10
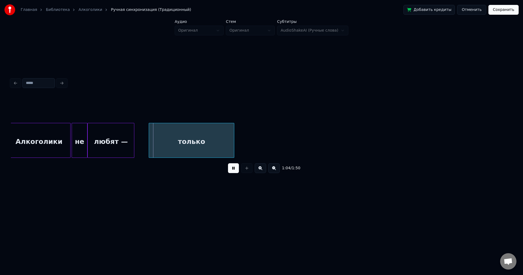
click at [233, 169] on button at bounding box center [233, 168] width 11 height 10
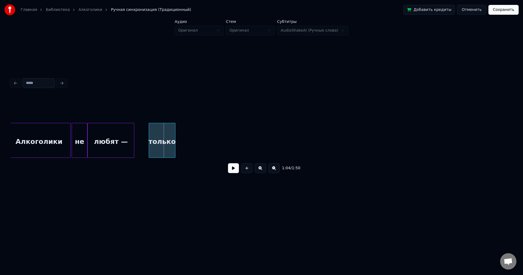
click at [174, 142] on div at bounding box center [174, 140] width 2 height 34
click at [177, 139] on div at bounding box center [177, 140] width 2 height 34
click at [235, 171] on button at bounding box center [233, 168] width 11 height 10
click at [169, 139] on div at bounding box center [169, 140] width 2 height 34
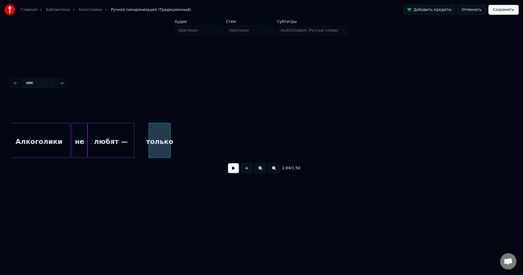
click at [233, 171] on button at bounding box center [233, 168] width 11 height 10
click at [157, 146] on div "только" at bounding box center [159, 141] width 21 height 37
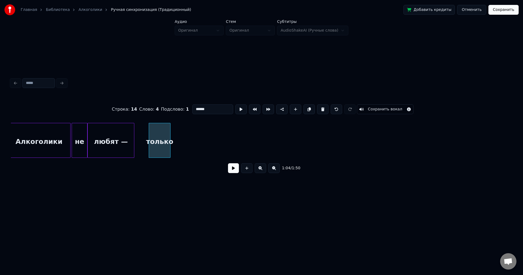
click at [231, 168] on button at bounding box center [233, 168] width 11 height 10
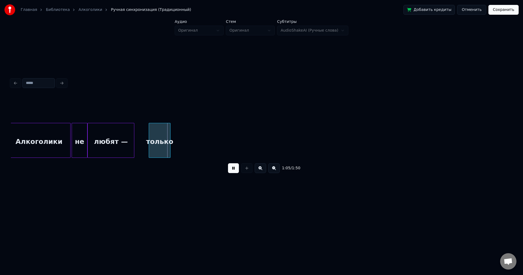
click at [231, 168] on button at bounding box center [233, 168] width 11 height 10
click at [169, 135] on div "только" at bounding box center [158, 141] width 21 height 37
click at [171, 140] on div at bounding box center [171, 140] width 2 height 34
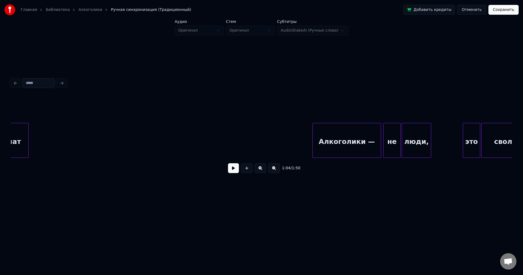
scroll to position [0, 5188]
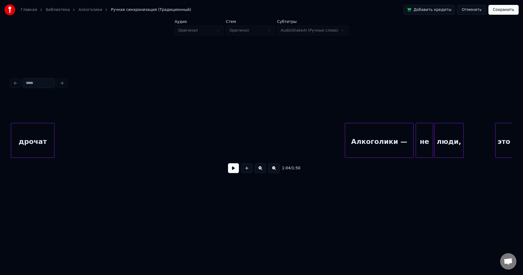
click at [0, 139] on div "Главная Библиотека Алкоголики Ручная синхронизация (Традиционный) Добавить кред…" at bounding box center [261, 104] width 523 height 209
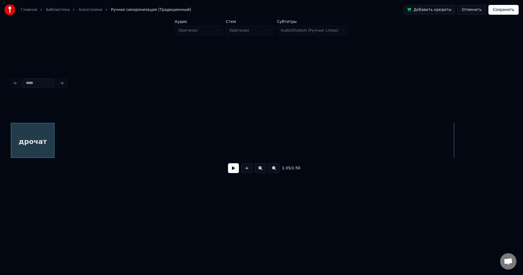
click at [0, 141] on div "Главная Библиотека Алкоголики Ручная синхронизация (Традиционный) Добавить кред…" at bounding box center [261, 104] width 523 height 209
click at [0, 143] on div "Главная Библиотека Алкоголики Ручная синхронизация (Традиционный) Добавить кред…" at bounding box center [261, 104] width 523 height 209
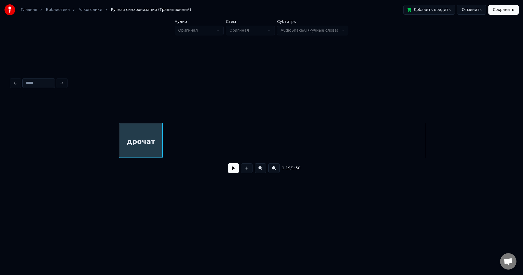
click at [4, 142] on div "Главная Библиотека Алкоголики Ручная синхронизация (Традиционный) Добавить кред…" at bounding box center [261, 104] width 523 height 209
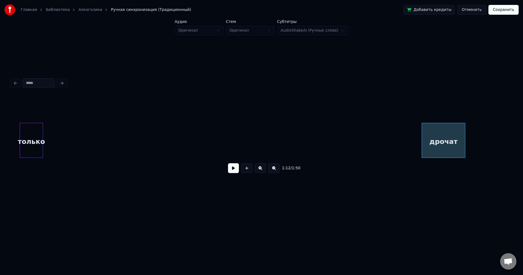
scroll to position [0, 3500]
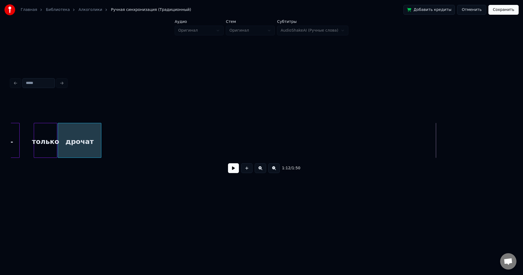
click at [77, 139] on div "дрочат" at bounding box center [79, 141] width 43 height 37
click at [232, 170] on button at bounding box center [233, 168] width 11 height 10
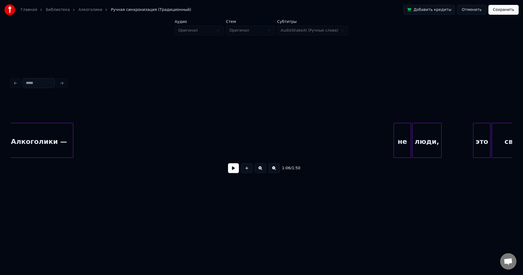
scroll to position [0, 5204]
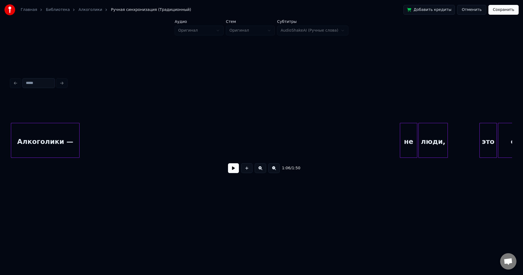
click at [0, 146] on div "Главная Библиотека Алкоголики Ручная синхронизация (Традиционный) Добавить кред…" at bounding box center [261, 104] width 523 height 209
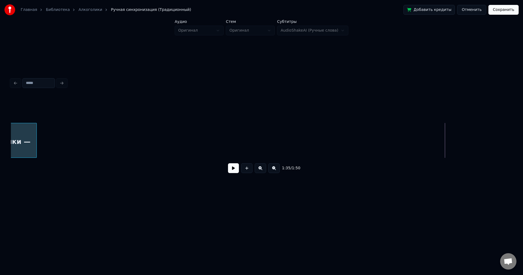
scroll to position [0, 4725]
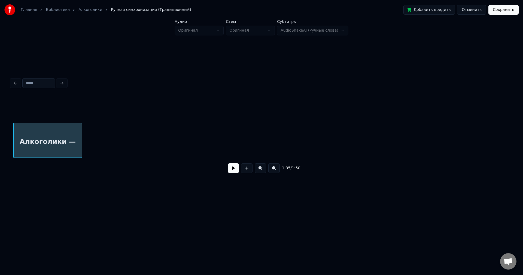
click at [7, 139] on div "Главная Библиотека Алкоголики Ручная синхронизация (Традиционный) Добавить кред…" at bounding box center [261, 104] width 523 height 209
click at [402, 155] on div "Алкоголики —" at bounding box center [261, 140] width 501 height 35
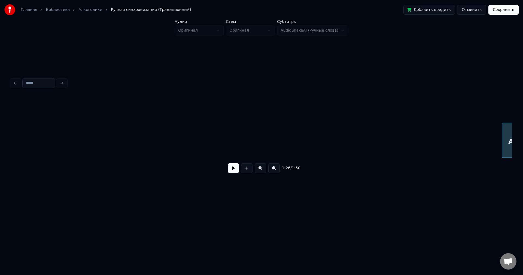
scroll to position [0, 4230]
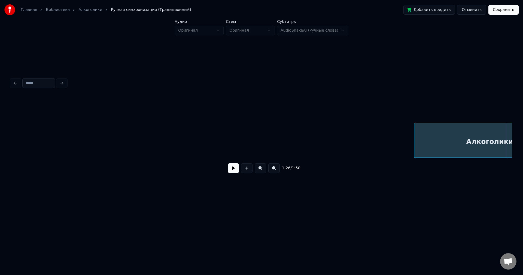
click at [416, 137] on div at bounding box center [415, 140] width 2 height 34
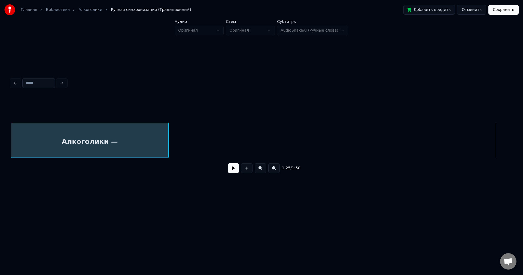
click at [0, 135] on div "Главная Библиотека Алкоголики Ручная синхронизация (Традиционный) Добавить кред…" at bounding box center [261, 104] width 523 height 209
click at [25, 145] on div "Алкоголики —" at bounding box center [91, 141] width 157 height 37
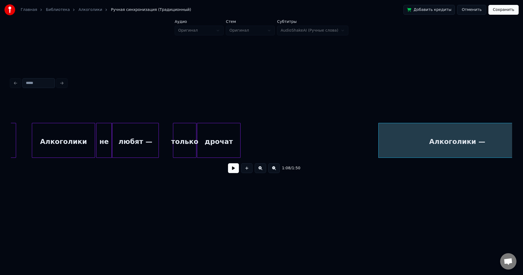
scroll to position [0, 3384]
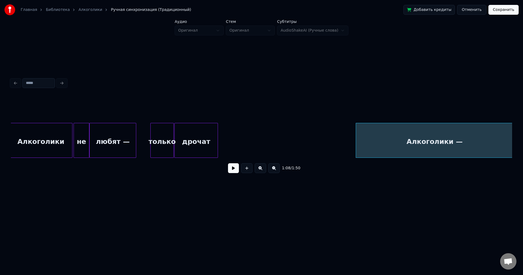
click at [413, 136] on div "Алкоголики —" at bounding box center [434, 141] width 157 height 37
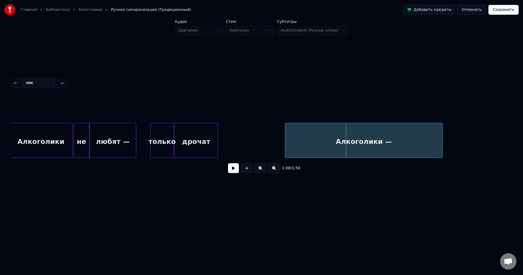
click at [351, 140] on div "Алкоголики —" at bounding box center [363, 141] width 157 height 37
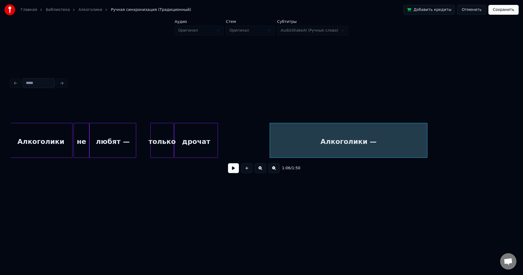
click at [157, 139] on div "только" at bounding box center [162, 141] width 23 height 37
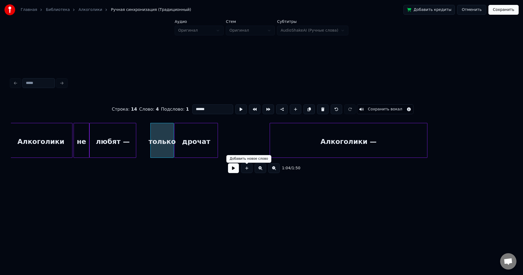
click at [229, 171] on button at bounding box center [233, 168] width 11 height 10
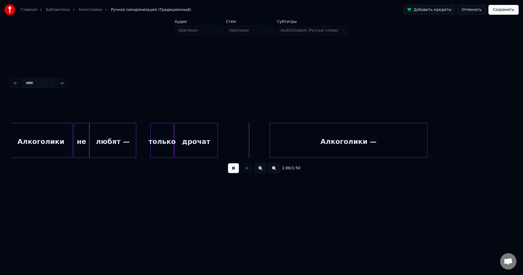
click at [234, 171] on button at bounding box center [233, 168] width 11 height 10
click at [326, 136] on div "Алкоголики —" at bounding box center [329, 141] width 157 height 37
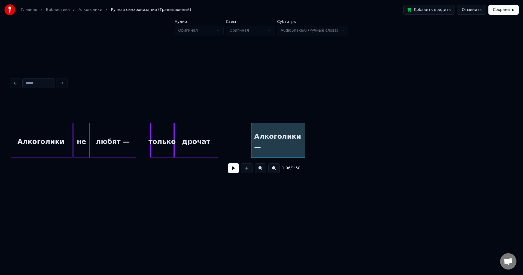
click at [304, 136] on div at bounding box center [304, 140] width 2 height 34
click at [233, 169] on button at bounding box center [233, 168] width 11 height 10
click at [272, 137] on div "Алкоголики —" at bounding box center [278, 141] width 54 height 37
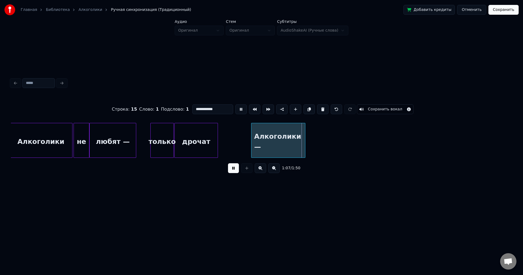
click at [239, 165] on div "1:07 / 1:50" at bounding box center [261, 168] width 492 height 12
click at [309, 139] on div at bounding box center [309, 140] width 2 height 34
click at [307, 139] on div "Алкоголики —" at bounding box center [280, 141] width 58 height 37
click at [234, 169] on button at bounding box center [233, 168] width 11 height 10
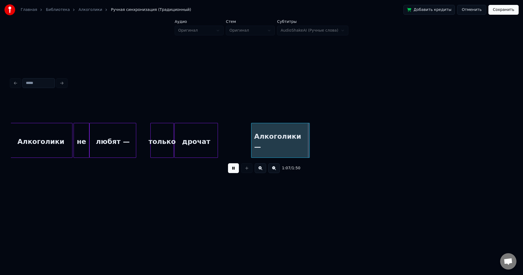
click at [234, 170] on button at bounding box center [233, 168] width 11 height 10
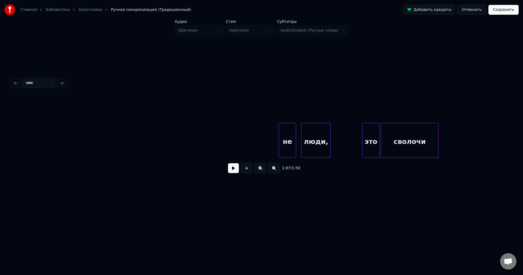
scroll to position [0, 5301]
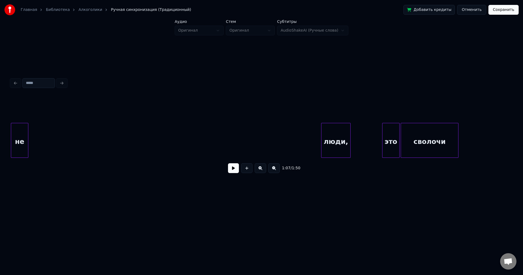
click at [0, 105] on div "Главная Библиотека Алкоголики Ручная синхронизация (Традиционный) Добавить кред…" at bounding box center [261, 104] width 523 height 209
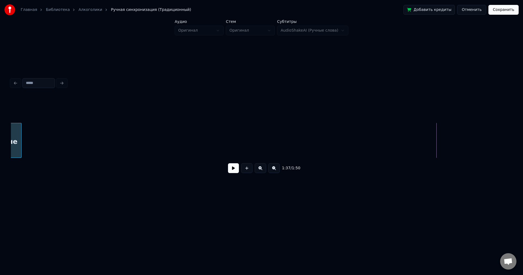
scroll to position [0, 4854]
click at [0, 121] on div "Главная Библиотека Алкоголики Ручная синхронизация (Традиционный) Добавить кред…" at bounding box center [261, 104] width 523 height 209
click at [0, 101] on div "Главная Библиотека Алкоголики Ручная синхронизация (Традиционный) Добавить кред…" at bounding box center [261, 104] width 523 height 209
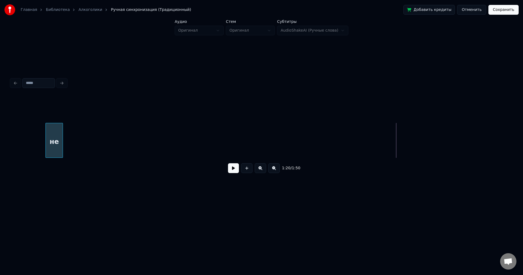
click at [0, 100] on div "Главная Библиотека Алкоголики Ручная синхронизация (Традиционный) Добавить кред…" at bounding box center [261, 104] width 523 height 209
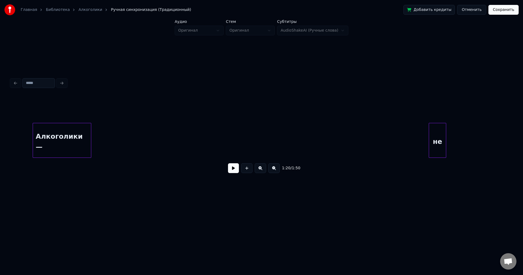
scroll to position [0, 3635]
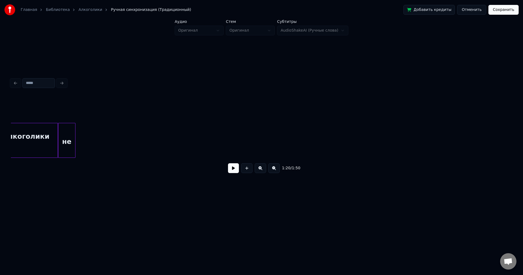
click at [69, 131] on div "не" at bounding box center [66, 141] width 17 height 37
click at [230, 173] on button at bounding box center [233, 168] width 11 height 10
click at [233, 172] on button at bounding box center [233, 168] width 11 height 10
click at [0, 84] on div "Главная Библиотека Алкоголики Ручная синхронизация (Традиционный) Добавить кред…" at bounding box center [261, 104] width 523 height 209
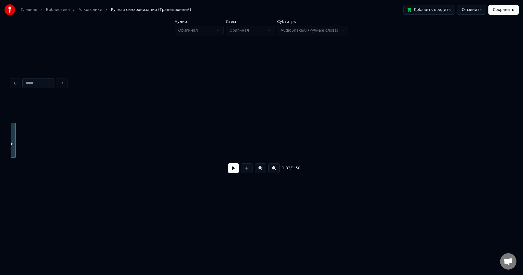
scroll to position [0, 4648]
click at [0, 97] on div "Главная Библиотека Алкоголики Ручная синхронизация (Традиционный) Добавить кред…" at bounding box center [261, 104] width 523 height 209
click at [28, 127] on div "люди," at bounding box center [41, 141] width 29 height 37
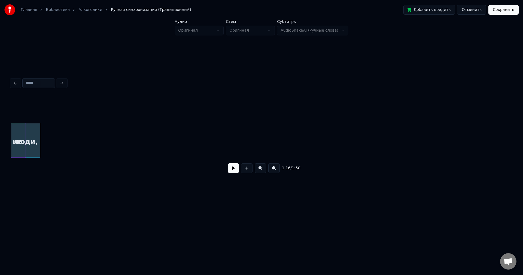
click at [0, 118] on div "Главная Библиотека Алкоголики Ручная синхронизация (Традиционный) Добавить кред…" at bounding box center [261, 104] width 523 height 209
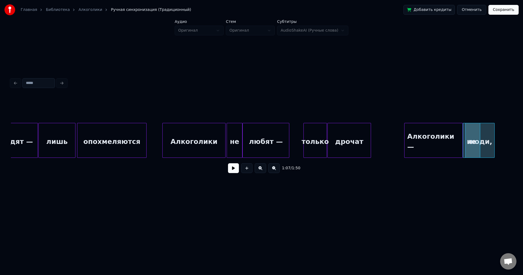
scroll to position [0, 3334]
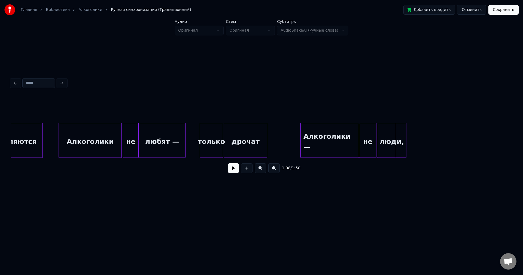
click at [399, 136] on div "люди," at bounding box center [391, 141] width 29 height 37
click at [340, 135] on div "Алкоголики —" at bounding box center [329, 141] width 58 height 37
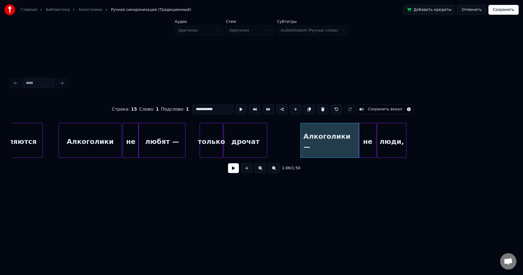
click at [231, 172] on button at bounding box center [233, 168] width 11 height 10
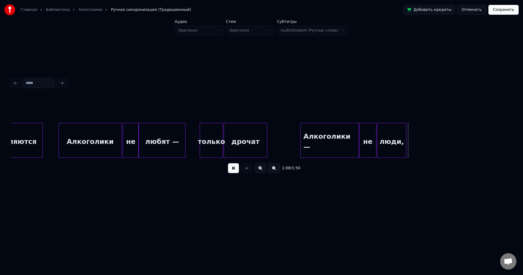
click at [235, 171] on button at bounding box center [233, 168] width 11 height 10
click at [417, 136] on div at bounding box center [416, 140] width 2 height 34
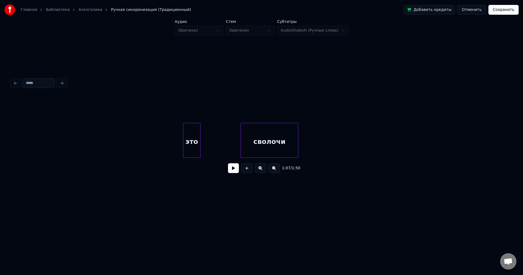
scroll to position [0, 5444]
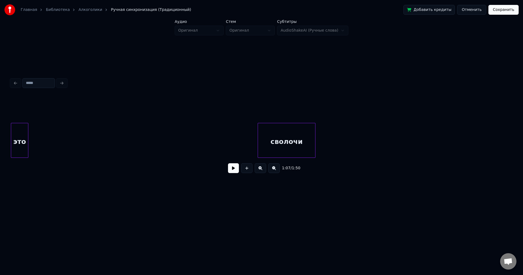
click at [0, 65] on div "Главная Библиотека Алкоголики Ручная синхронизация (Традиционный) Добавить кред…" at bounding box center [261, 104] width 523 height 209
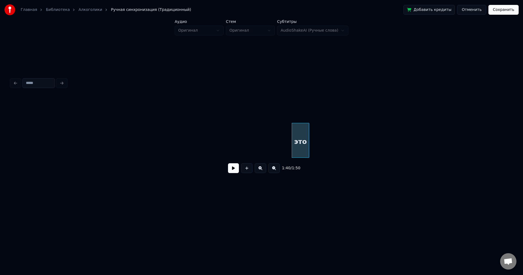
scroll to position [0, 5114]
click at [342, 137] on div at bounding box center [342, 140] width 2 height 34
click at [0, 132] on div "Главная Библиотека Алкоголики Ручная синхронизация (Традиционный) Добавить кред…" at bounding box center [261, 104] width 523 height 209
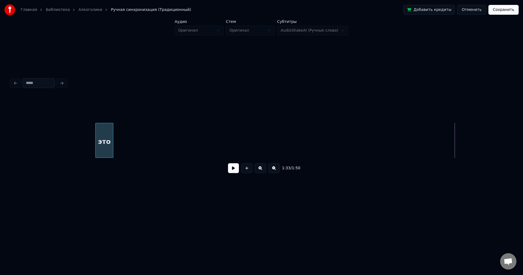
click at [10, 128] on div "1:33 / 1:50" at bounding box center [261, 127] width 505 height 108
click at [6, 124] on div "Главная Библиотека Алкоголики Ручная синхронизация (Традиционный) Добавить кред…" at bounding box center [261, 104] width 523 height 209
click at [0, 132] on div "Главная Библиотека Алкоголики Ручная синхронизация (Традиционный) Добавить кред…" at bounding box center [261, 104] width 523 height 209
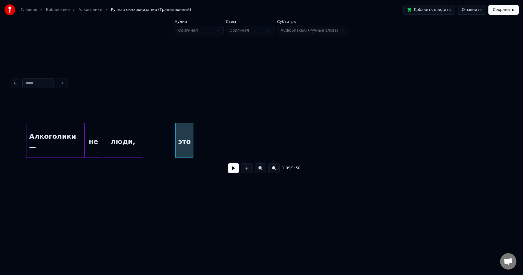
scroll to position [0, 3431]
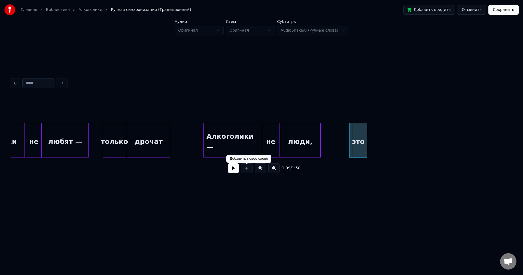
click at [357, 142] on div "это" at bounding box center [357, 141] width 17 height 37
click at [227, 170] on div "1:09 / 1:50" at bounding box center [261, 168] width 492 height 12
click at [230, 171] on button at bounding box center [233, 168] width 11 height 10
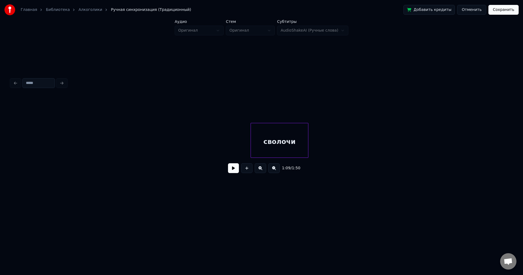
scroll to position [0, 5434]
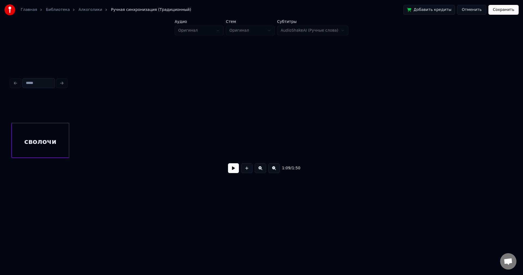
click at [40, 131] on div "сволочи" at bounding box center [40, 141] width 57 height 37
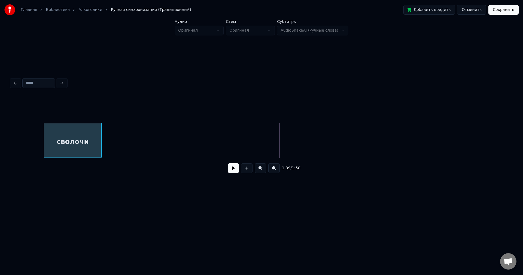
scroll to position [0, 5114]
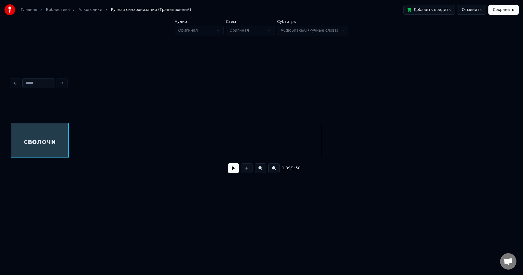
click at [0, 131] on div "Главная Библиотека Алкоголики Ручная синхронизация (Традиционный) Добавить кред…" at bounding box center [261, 104] width 523 height 209
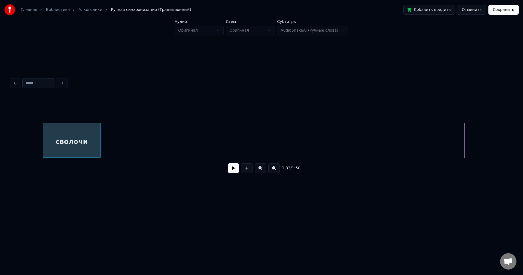
click at [0, 136] on div "Главная Библиотека Алкоголики Ручная синхронизация (Традиционный) Добавить кред…" at bounding box center [261, 104] width 523 height 209
click at [0, 138] on div "Главная Библиотека Алкоголики Ручная синхронизация (Традиционный) Добавить кред…" at bounding box center [261, 104] width 523 height 209
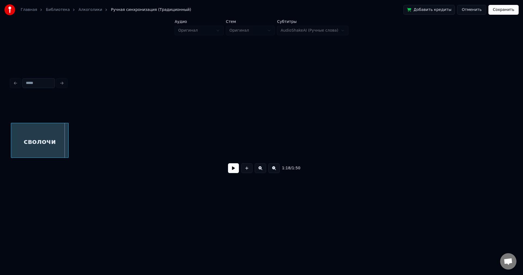
click at [0, 125] on div "Главная Библиотека Алкоголики Ручная синхронизация (Традиционный) Добавить кред…" at bounding box center [261, 104] width 523 height 209
click at [20, 150] on div "сволочи" at bounding box center [49, 140] width 58 height 35
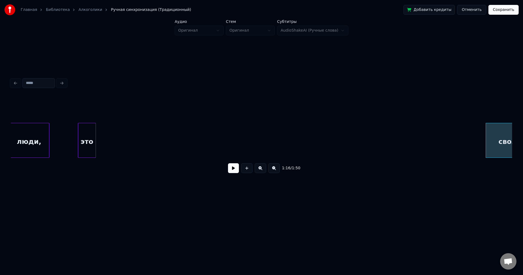
scroll to position [0, 3732]
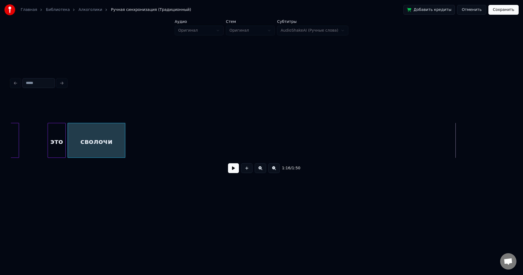
click at [113, 143] on div "сволочи" at bounding box center [96, 141] width 57 height 37
click at [111, 144] on div "сволочи" at bounding box center [95, 141] width 57 height 37
click at [96, 144] on div "сволочи" at bounding box center [95, 141] width 57 height 37
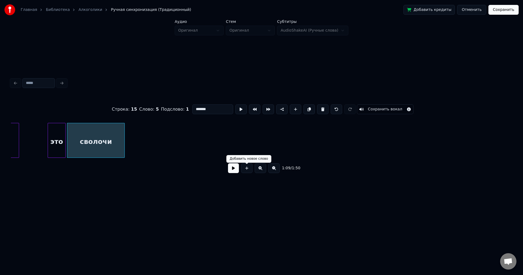
click at [231, 171] on button at bounding box center [233, 168] width 11 height 10
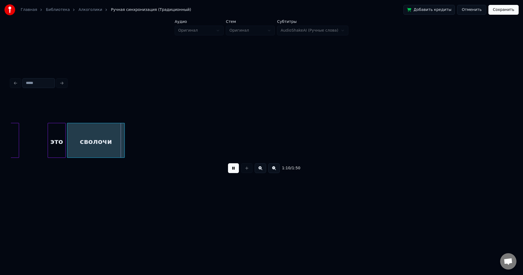
click at [231, 171] on button at bounding box center [233, 168] width 11 height 10
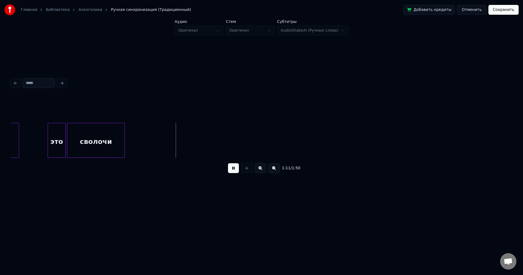
click at [231, 170] on button at bounding box center [233, 168] width 11 height 10
click at [500, 8] on button "Сохранить" at bounding box center [503, 10] width 30 height 10
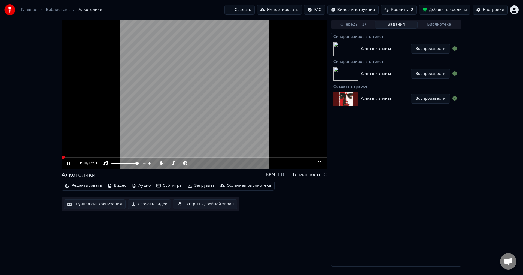
click at [62, 157] on span at bounding box center [63, 156] width 3 height 3
click at [150, 162] on icon at bounding box center [149, 162] width 5 height 5
click at [139, 165] on span at bounding box center [136, 162] width 3 height 3
click at [161, 164] on icon at bounding box center [160, 163] width 3 height 4
click at [68, 162] on icon at bounding box center [68, 162] width 3 height 3
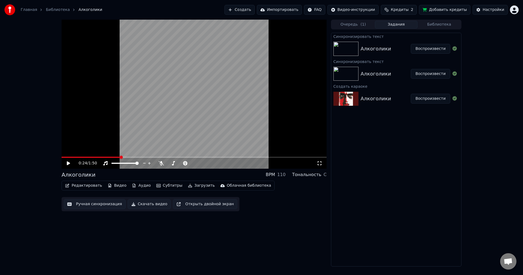
click at [69, 165] on div "0:24 / 1:50" at bounding box center [194, 163] width 265 height 11
click at [67, 160] on div "0:24 / 1:50" at bounding box center [194, 163] width 265 height 11
click at [68, 161] on icon at bounding box center [72, 163] width 13 height 4
click at [70, 161] on div "0:29 / 1:50" at bounding box center [194, 162] width 260 height 5
drag, startPoint x: 73, startPoint y: 165, endPoint x: 70, endPoint y: 165, distance: 3.0
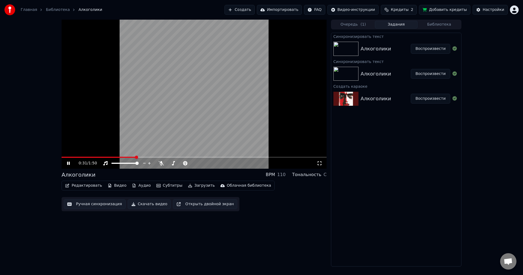
click at [72, 165] on icon at bounding box center [72, 163] width 13 height 4
click at [126, 157] on span at bounding box center [126, 156] width 3 height 3
click at [116, 157] on span at bounding box center [117, 156] width 3 height 3
click at [162, 161] on body "Главная Библиотека Алкоголики Создать Импортировать FAQ Видео-инструкции Кредит…" at bounding box center [261, 137] width 523 height 275
click at [162, 161] on icon at bounding box center [160, 163] width 5 height 4
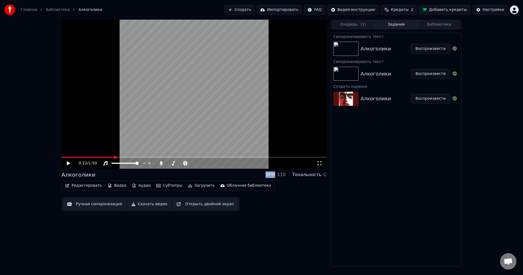
click at [114, 156] on span at bounding box center [115, 156] width 3 height 3
click at [70, 164] on icon at bounding box center [72, 163] width 13 height 4
click at [70, 165] on icon at bounding box center [72, 163] width 13 height 4
click at [68, 165] on icon at bounding box center [72, 163] width 13 height 4
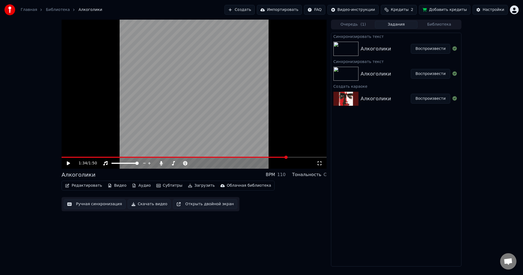
click at [84, 187] on button "Редактировать" at bounding box center [83, 186] width 41 height 8
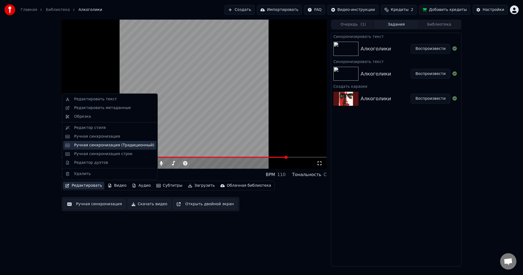
click at [86, 149] on div "Ручная синхронизация (Традиционный)" at bounding box center [109, 145] width 93 height 9
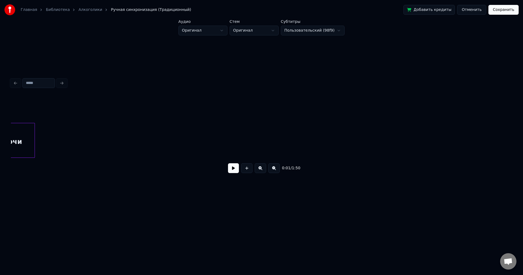
scroll to position [0, 3752]
click at [229, 167] on button at bounding box center [233, 168] width 11 height 10
drag, startPoint x: 197, startPoint y: 105, endPoint x: 189, endPoint y: 108, distance: 9.2
click at [195, 105] on div at bounding box center [261, 109] width 501 height 27
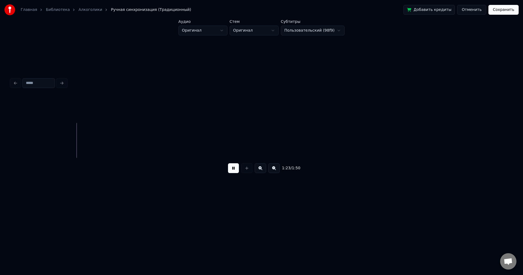
scroll to position [0, 4532]
